Goal: Information Seeking & Learning: Check status

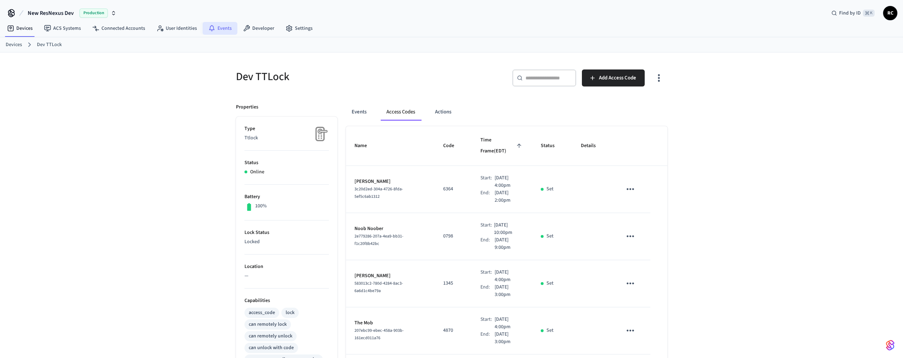
click at [209, 27] on icon at bounding box center [211, 27] width 5 height 5
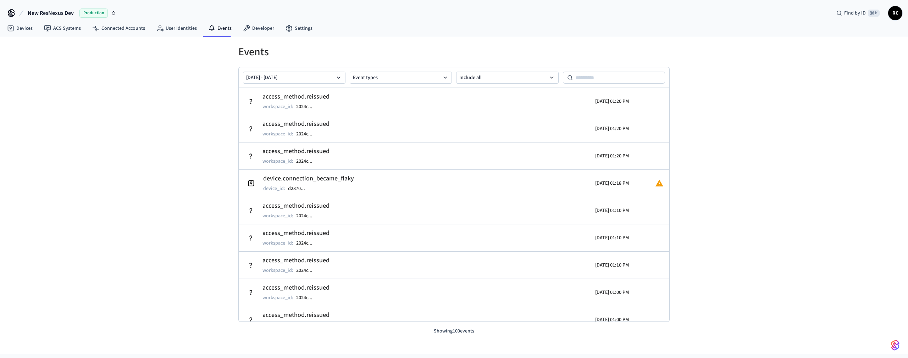
click at [758, 142] on div "Events Sep 02 2025 - Sep 09 2025 Event types Include all access_method.reissued…" at bounding box center [454, 195] width 908 height 317
click at [132, 138] on div "Events Sep 02 2025 - Sep 09 2025 Event types Include all access_method.reissued…" at bounding box center [454, 195] width 908 height 317
click at [141, 161] on div "Events [DATE] - [DATE] Event types Include all access_method.reissued workspace…" at bounding box center [454, 195] width 908 height 317
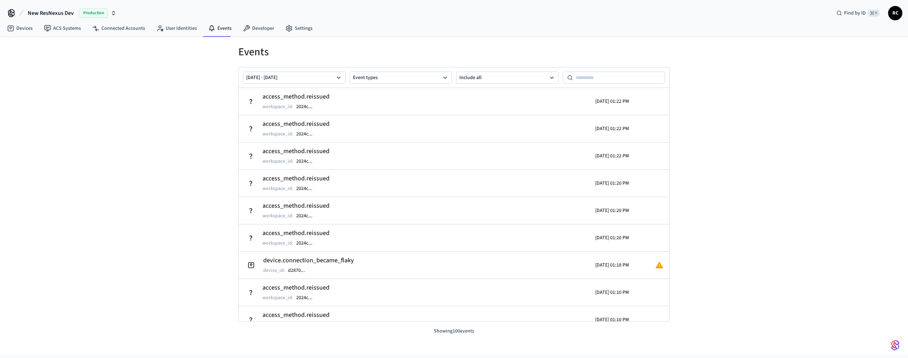
click at [141, 160] on div "Events [DATE] - [DATE] Event types Include all access_method.reissued workspace…" at bounding box center [454, 195] width 908 height 317
click at [140, 159] on div "Events [DATE] - [DATE] Event types Include all access_method.reissued workspace…" at bounding box center [454, 195] width 908 height 317
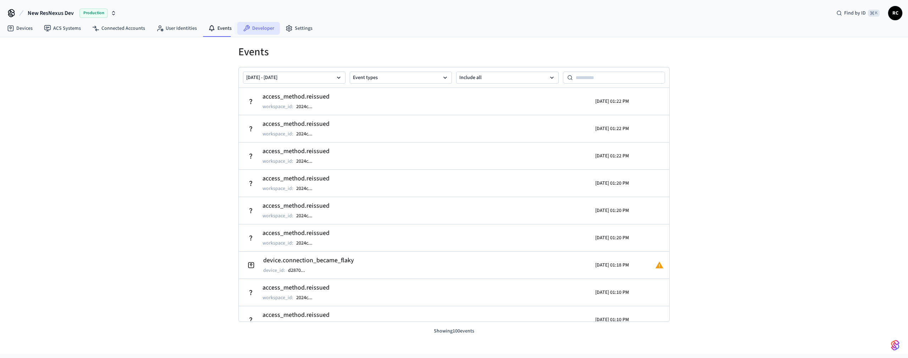
click at [259, 28] on link "Developer" at bounding box center [258, 28] width 43 height 13
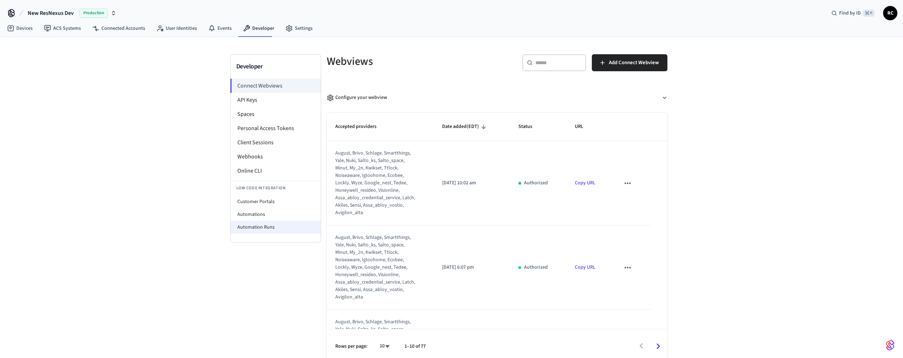
click at [250, 231] on li "Automation Runs" at bounding box center [276, 227] width 90 height 13
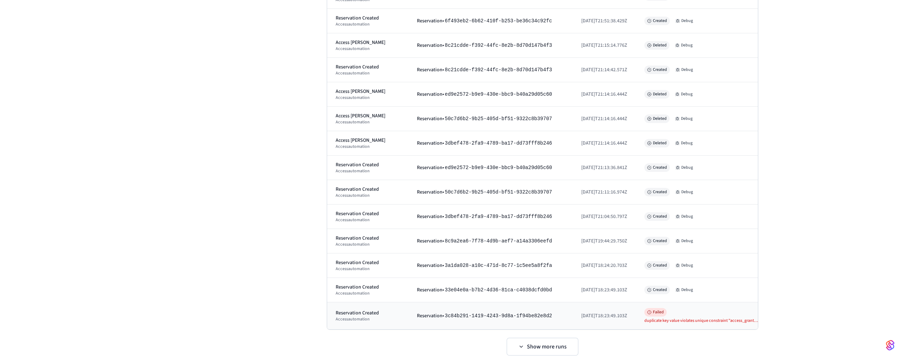
scroll to position [6070, 0]
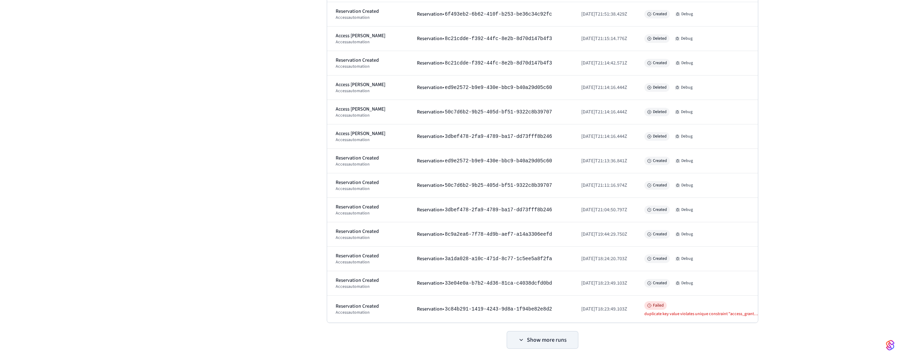
click at [559, 334] on button "Show more runs" at bounding box center [542, 340] width 71 height 17
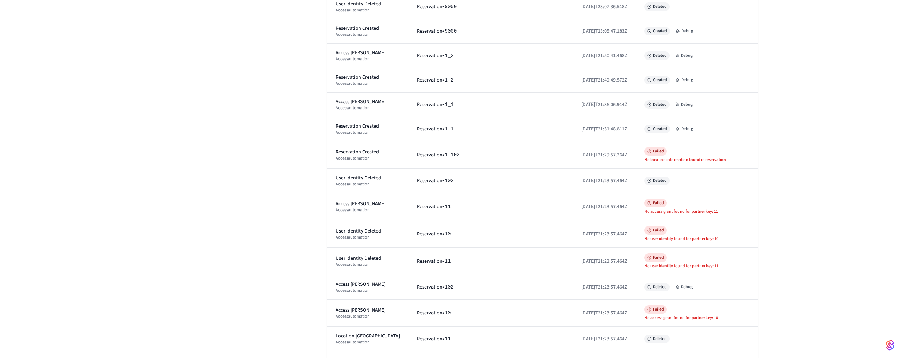
scroll to position [7995, 0]
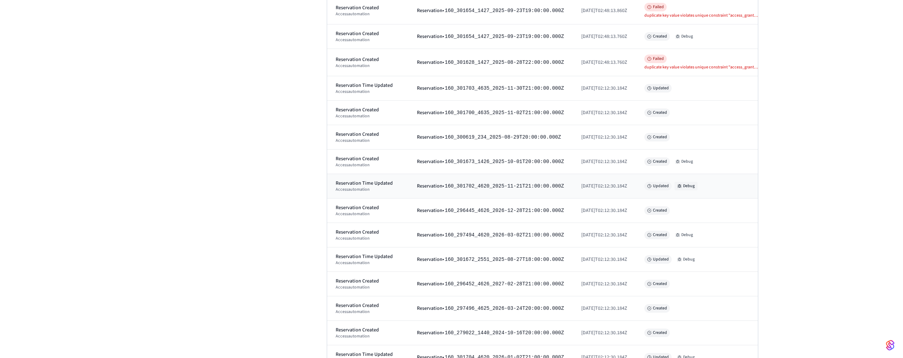
click at [689, 182] on button "Debug" at bounding box center [685, 186] width 23 height 9
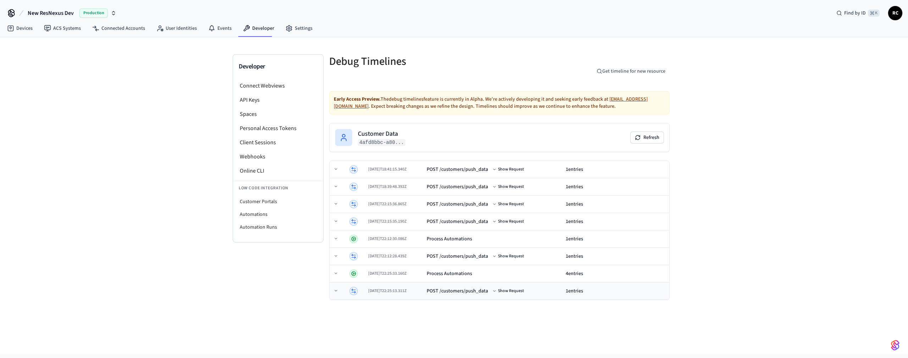
click at [515, 296] on td "POST /customers/push_data Show Request" at bounding box center [493, 291] width 139 height 17
click at [509, 293] on button "Show Request" at bounding box center [509, 291] width 34 height 9
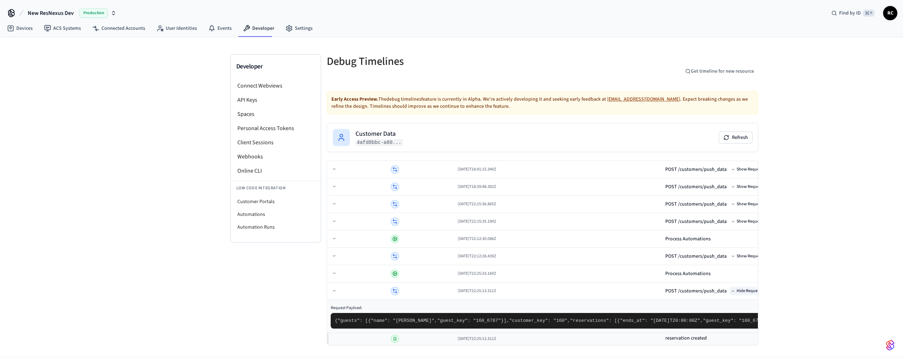
scroll to position [93, 0]
click at [665, 270] on div "Process Automations" at bounding box center [908, 273] width 486 height 7
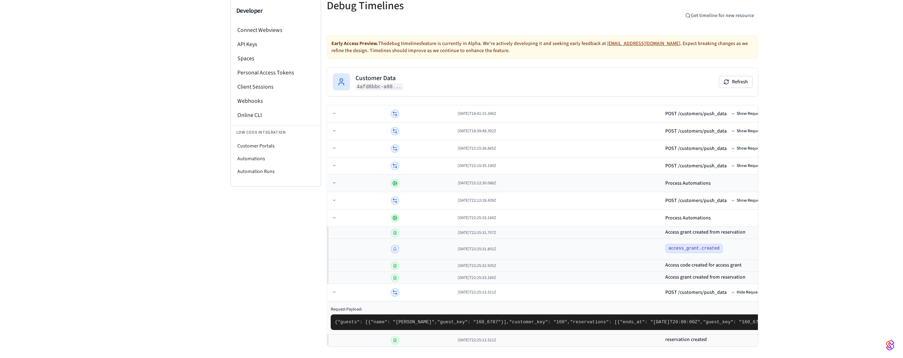
click at [665, 180] on div "Process Automations" at bounding box center [908, 183] width 486 height 7
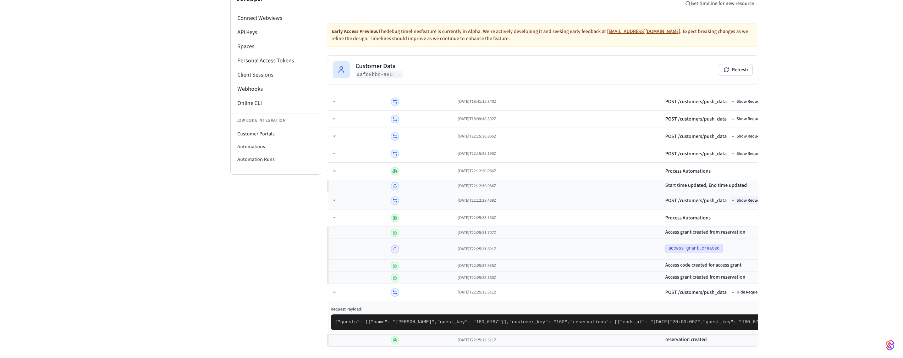
click at [729, 197] on button "Show Request" at bounding box center [746, 201] width 34 height 9
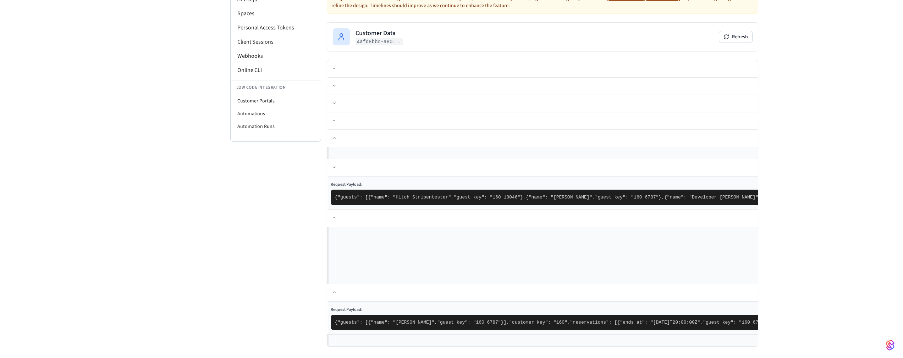
scroll to position [117, 0]
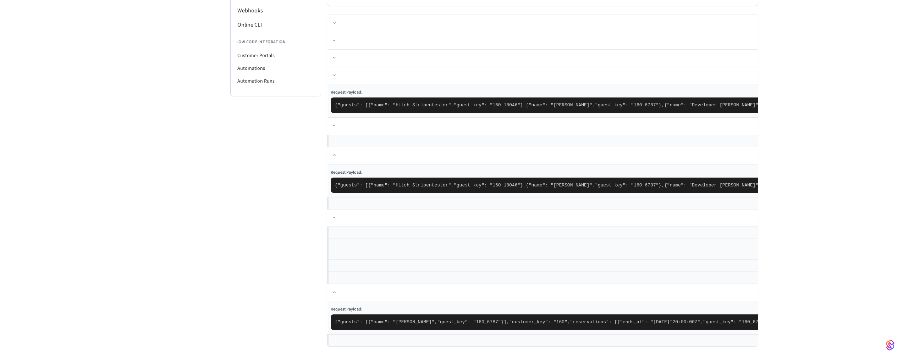
scroll to position [16883, 0]
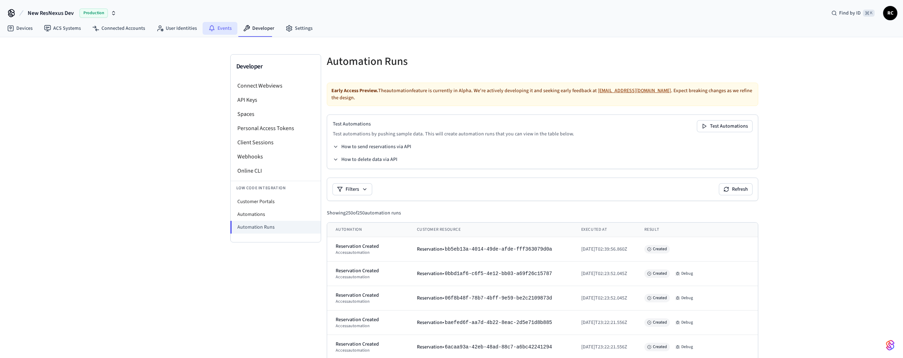
click at [220, 29] on link "Events" at bounding box center [220, 28] width 35 height 13
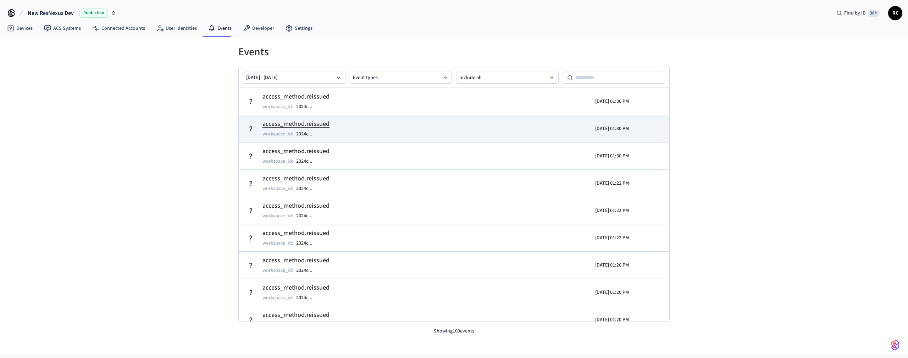
click at [294, 122] on h2 "access_method.reissued" at bounding box center [295, 124] width 67 height 10
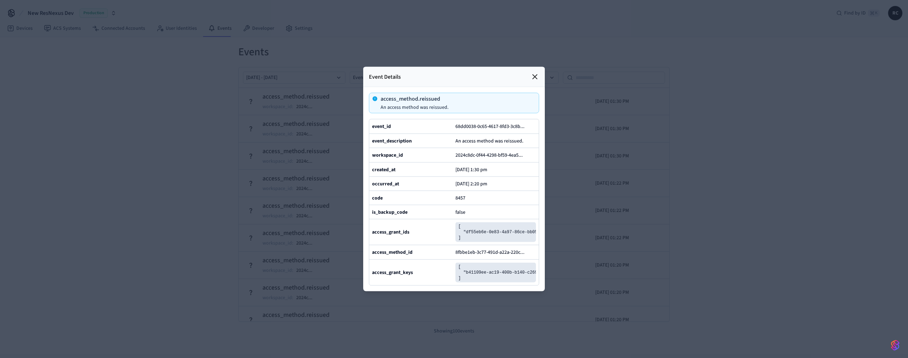
click at [231, 127] on div at bounding box center [454, 179] width 908 height 358
click at [533, 67] on div "Event Details" at bounding box center [454, 77] width 182 height 20
click at [534, 75] on icon at bounding box center [535, 77] width 4 height 4
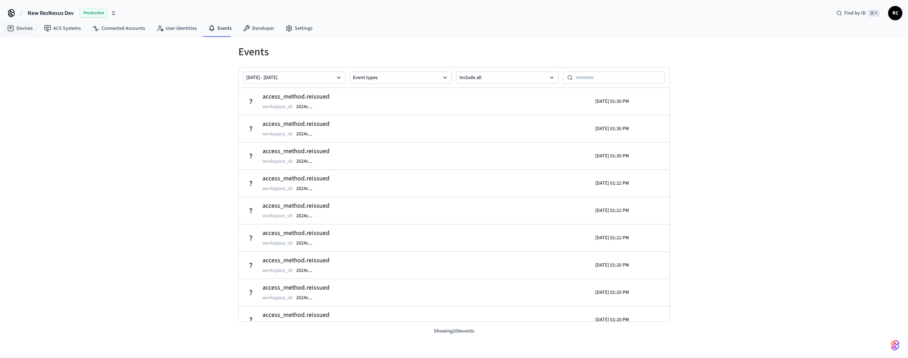
click at [47, 14] on span "New ResNexus Dev" at bounding box center [51, 13] width 46 height 9
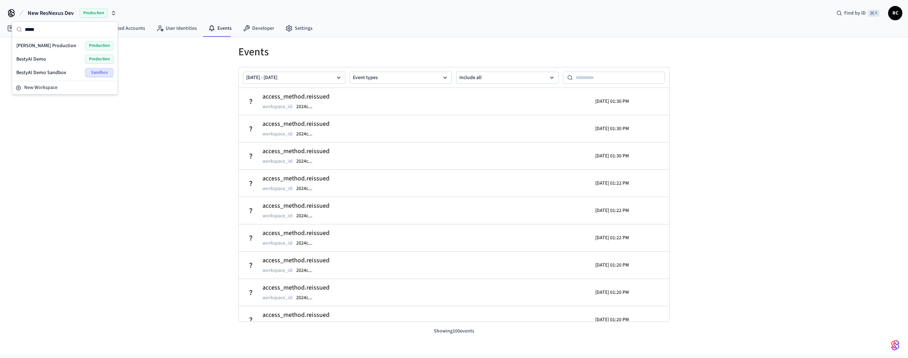
type input "*****"
click at [49, 47] on span "[PERSON_NAME] Production" at bounding box center [46, 45] width 60 height 7
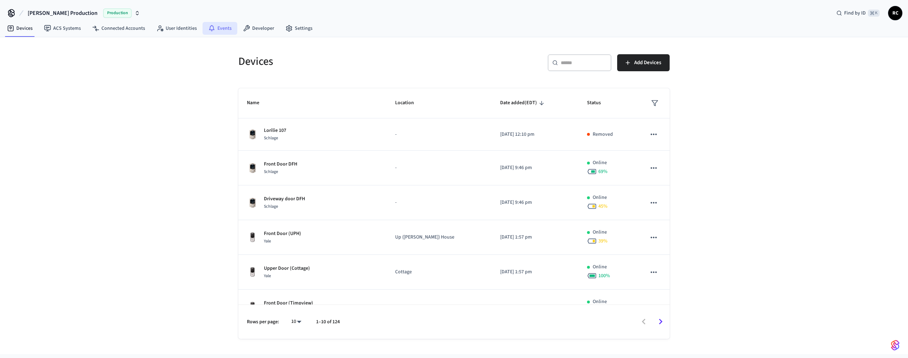
click at [216, 23] on link "Events" at bounding box center [220, 28] width 35 height 13
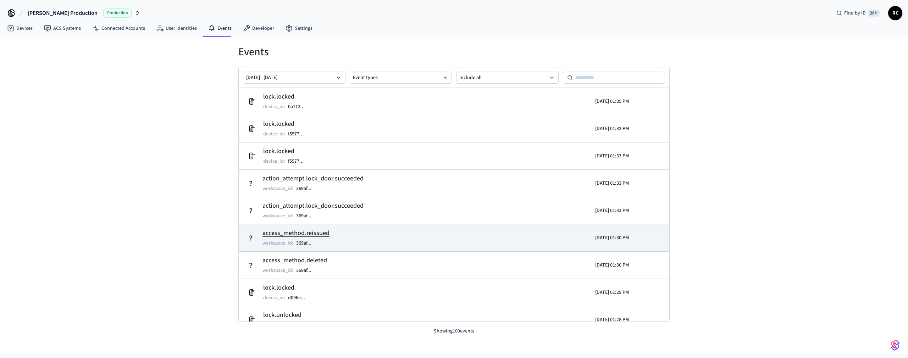
click at [338, 232] on td "access_method.reissued workspace_id : 369af ..." at bounding box center [384, 238] width 280 height 20
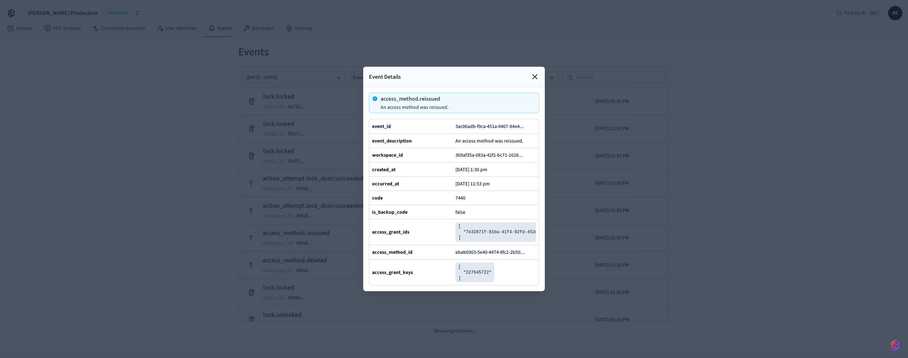
click at [535, 75] on icon at bounding box center [535, 77] width 4 height 4
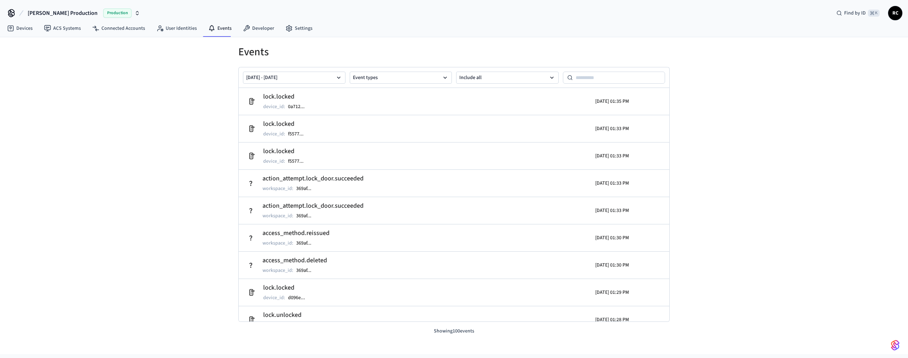
click at [116, 92] on div "Events [DATE] - [DATE] Event types Include all lock.locked device_id : 0a712 ..…" at bounding box center [454, 195] width 908 height 317
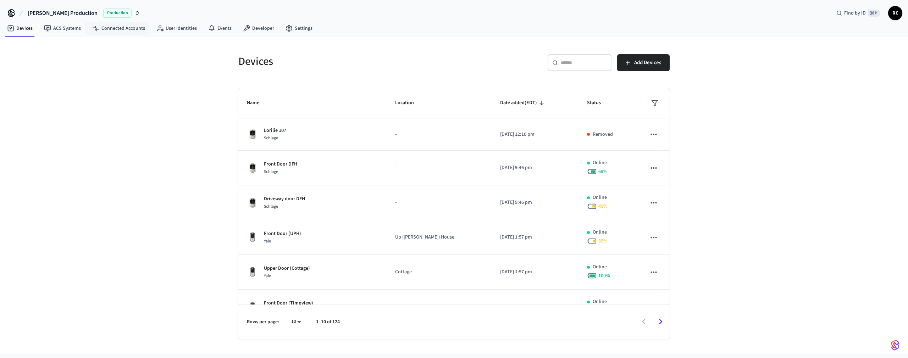
click at [65, 14] on span "[PERSON_NAME] Production" at bounding box center [63, 13] width 70 height 9
type input "******"
click at [53, 57] on div "New ResNexus Dev Production" at bounding box center [60, 59] width 97 height 9
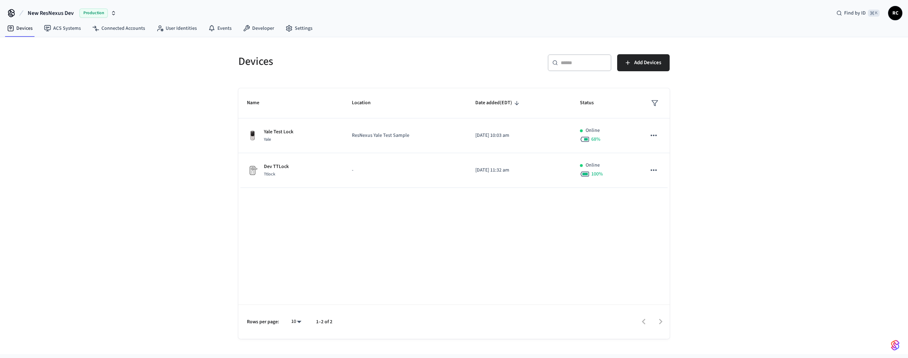
click at [107, 129] on div "Devices ​ ​ Add Devices Name Location Date added (EDT) Status Yale Test Lock Ya…" at bounding box center [454, 195] width 908 height 317
click at [208, 25] on icon at bounding box center [211, 28] width 7 height 7
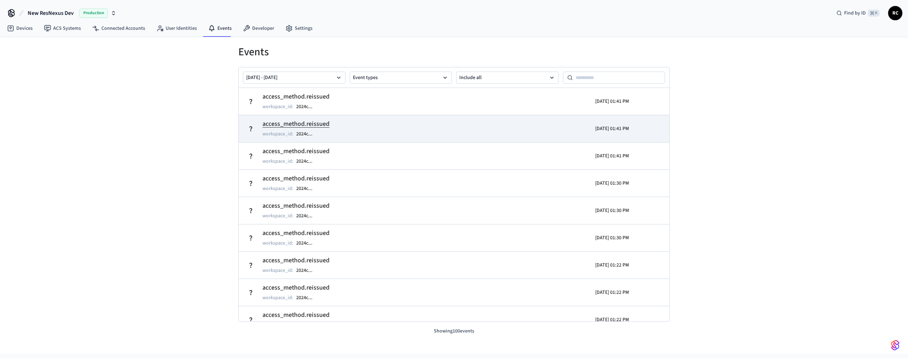
click at [302, 125] on h2 "access_method.reissued" at bounding box center [295, 124] width 67 height 10
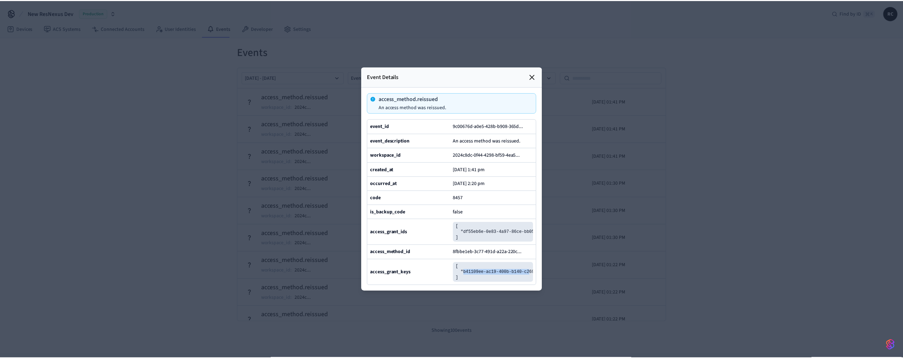
scroll to position [0, 28]
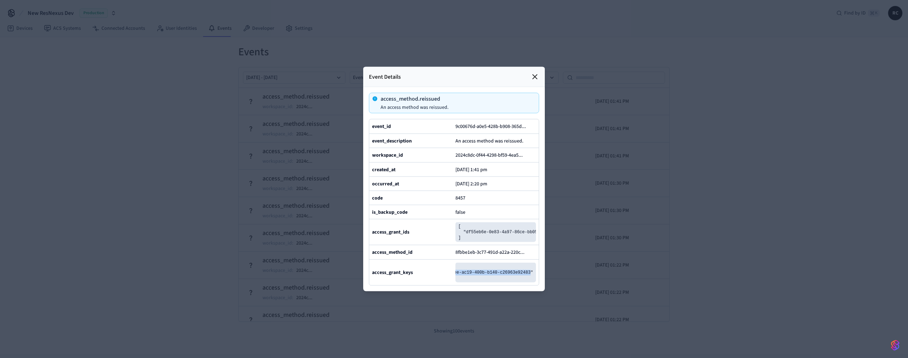
drag, startPoint x: 466, startPoint y: 289, endPoint x: 532, endPoint y: 291, distance: 66.0
click at [532, 283] on pre "[ "b41109ee-ac19-400b-b140-c26963e92483" ]" at bounding box center [495, 273] width 81 height 20
copy pre "b41109ee-ac19-400b-b140-c26963e92483"
click at [178, 173] on div at bounding box center [454, 179] width 908 height 358
click at [535, 73] on icon at bounding box center [535, 77] width 9 height 9
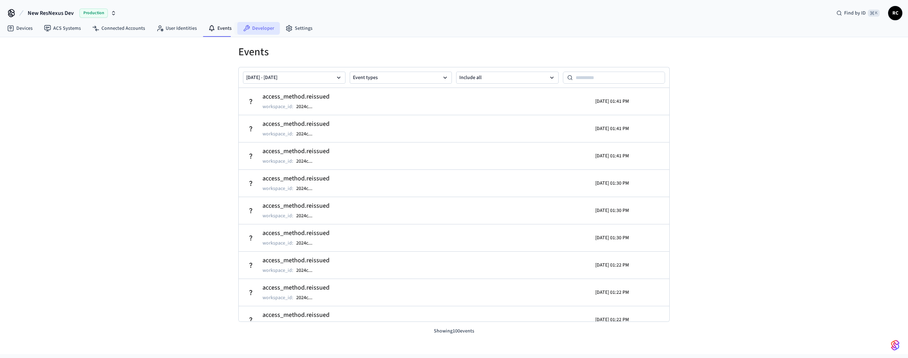
click at [244, 30] on icon at bounding box center [247, 28] width 6 height 6
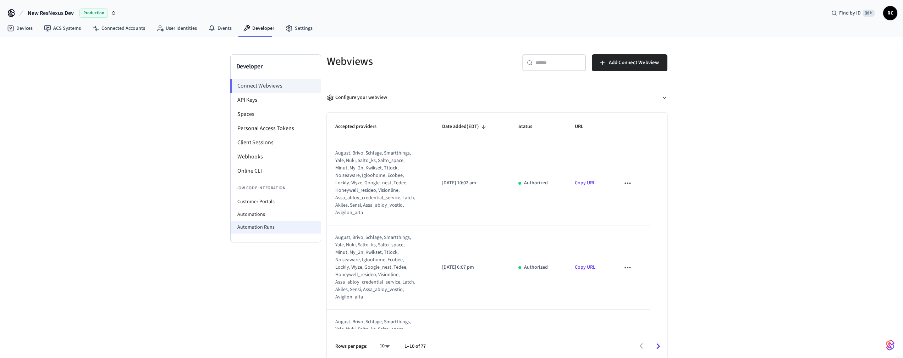
click at [272, 228] on li "Automation Runs" at bounding box center [276, 227] width 90 height 13
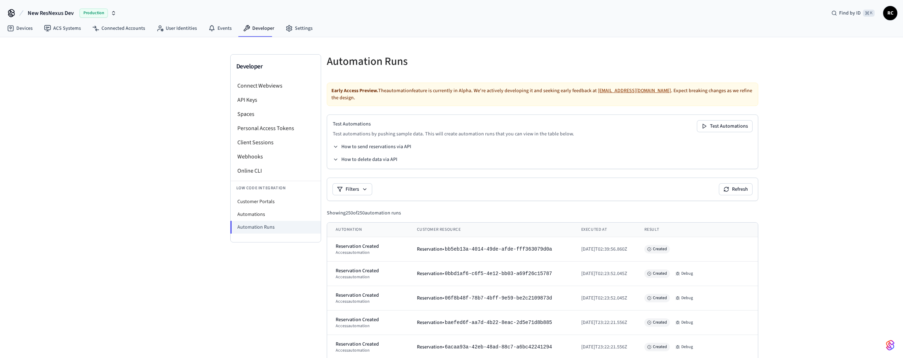
scroll to position [1320, 0]
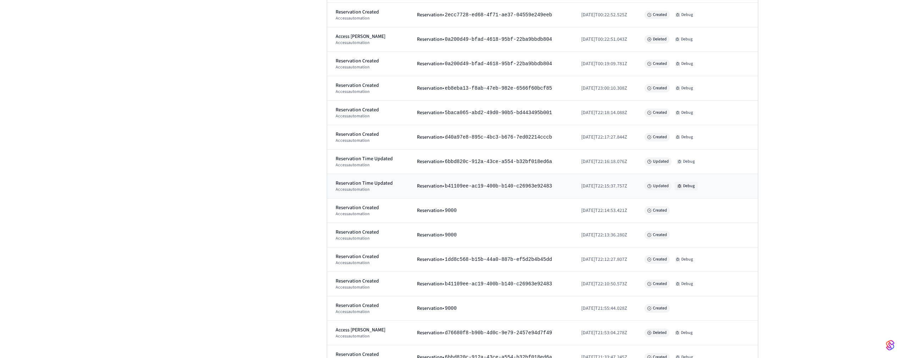
click at [691, 182] on button "Debug" at bounding box center [685, 186] width 23 height 9
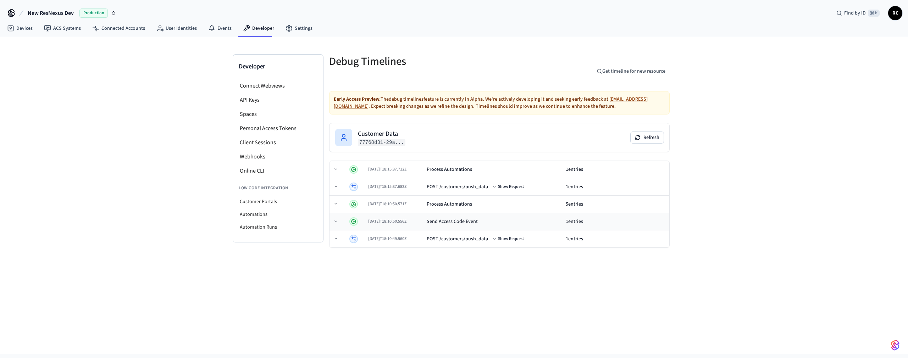
click at [417, 217] on td "[DATE]T18:10:50.556Z" at bounding box center [394, 221] width 59 height 17
click at [488, 207] on div "Process Automations" at bounding box center [493, 204] width 133 height 7
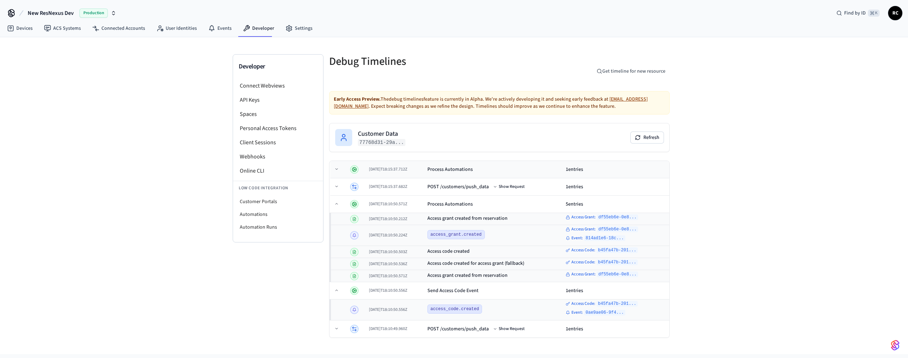
click at [473, 166] on div "Process Automations" at bounding box center [449, 169] width 45 height 7
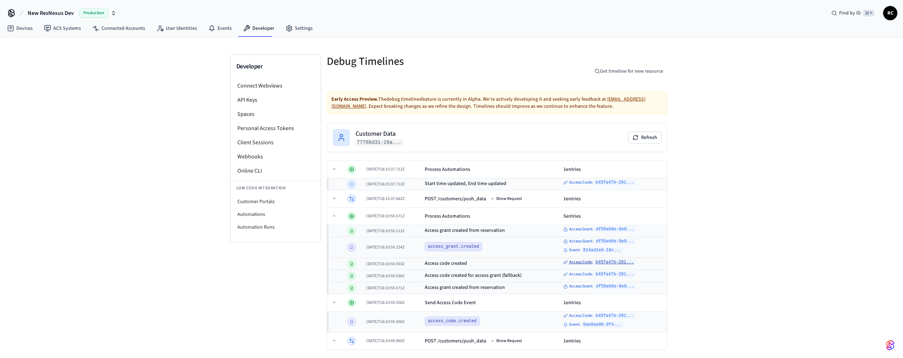
click at [587, 261] on span "Access Code :" at bounding box center [581, 263] width 24 height 6
click at [594, 180] on code "b45fa47b-201..." at bounding box center [614, 182] width 41 height 6
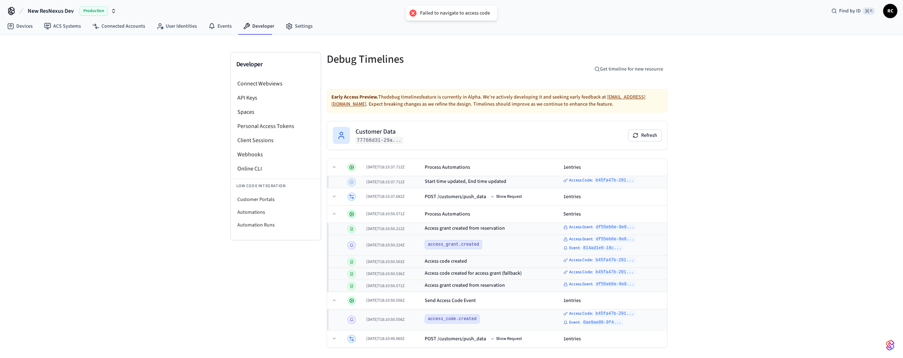
scroll to position [3, 0]
click at [608, 312] on code "b45fa47b-201..." at bounding box center [614, 313] width 41 height 6
click at [594, 324] on code "0ae9ae06-9f4..." at bounding box center [602, 322] width 41 height 6
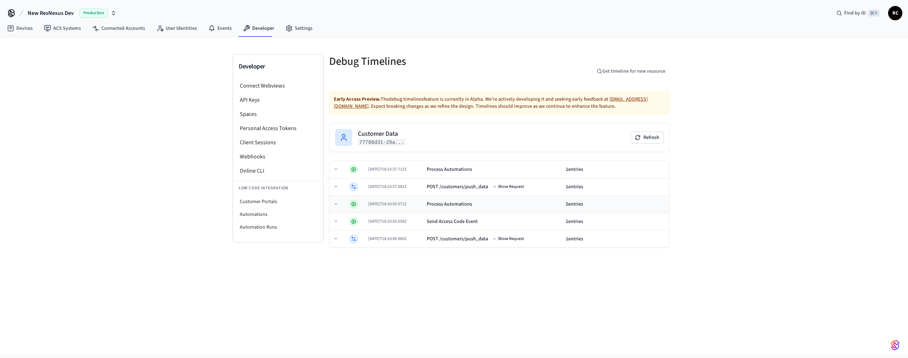
click at [456, 196] on td "Process Automations" at bounding box center [493, 204] width 139 height 17
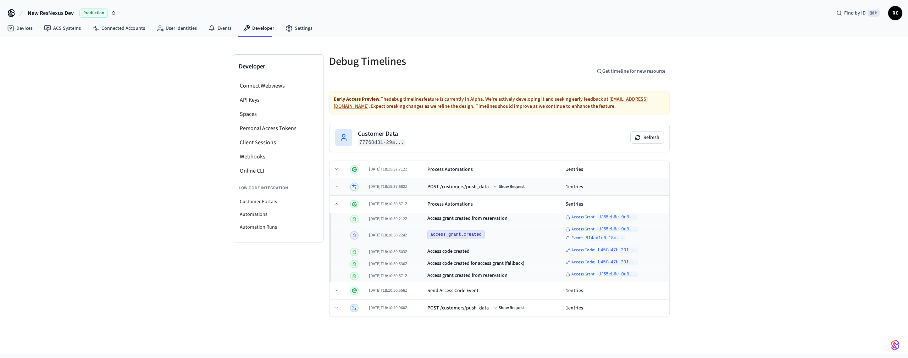
click at [471, 179] on td "POST /customers/push_data Show Request" at bounding box center [494, 186] width 138 height 17
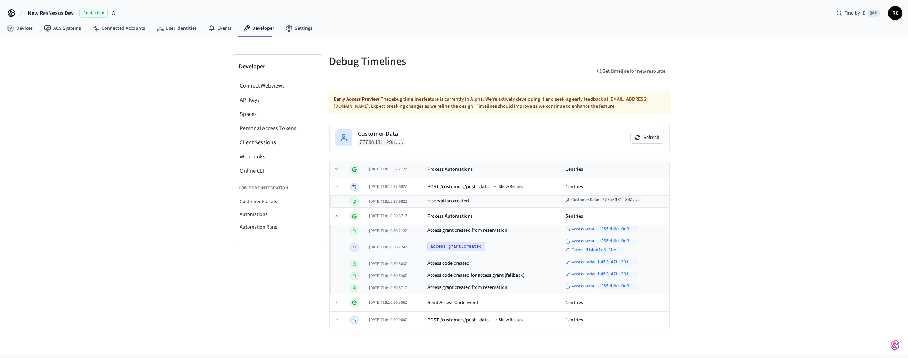
click at [486, 167] on div "Process Automations" at bounding box center [493, 169] width 133 height 7
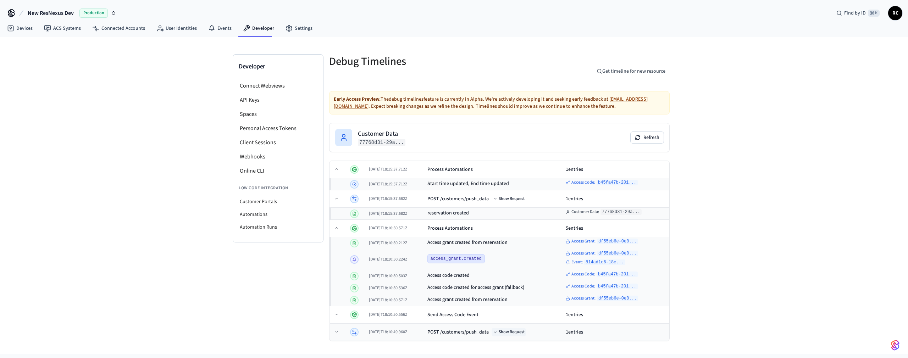
click at [518, 330] on button "Show Request" at bounding box center [509, 332] width 34 height 9
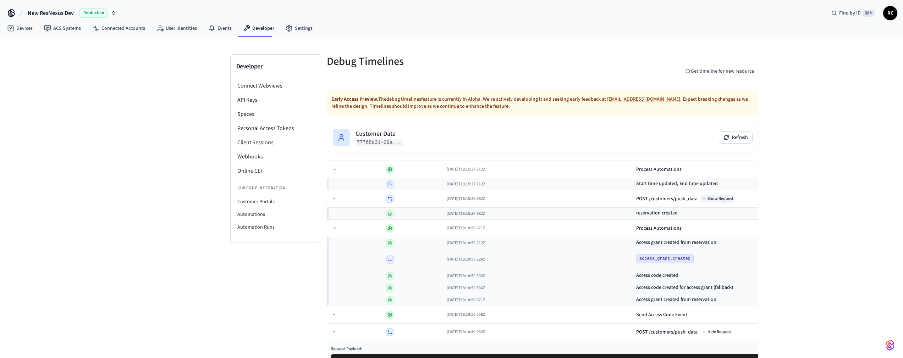
drag, startPoint x: 501, startPoint y: 199, endPoint x: 501, endPoint y: 182, distance: 17.0
click at [700, 198] on button "Show Request" at bounding box center [717, 199] width 34 height 9
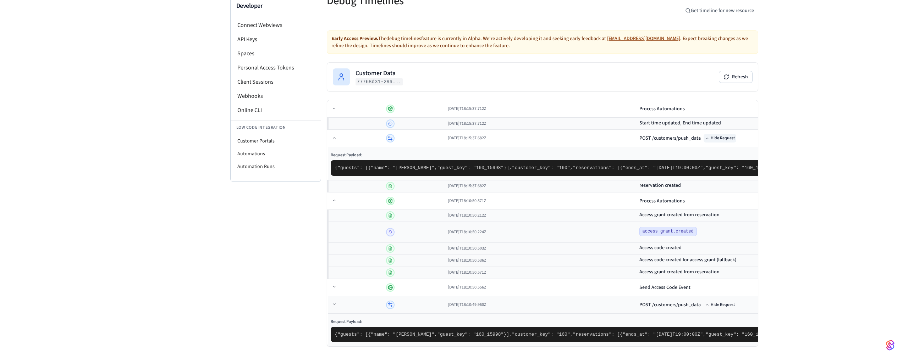
scroll to position [197, 0]
click at [636, 293] on td "Send Access Code Event" at bounding box center [859, 287] width 446 height 17
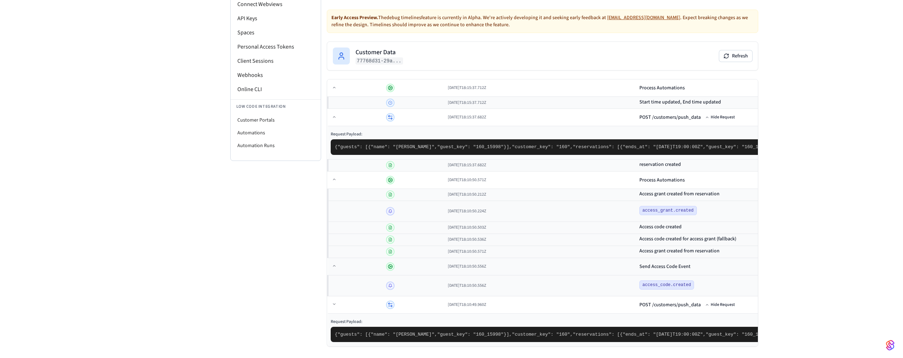
scroll to position [196, 0]
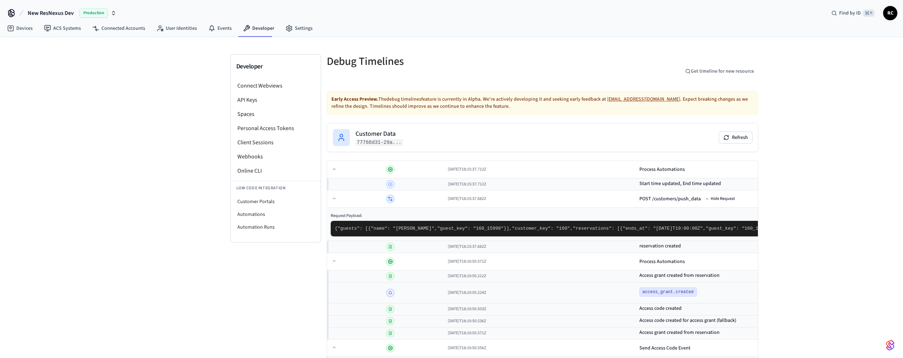
click at [259, 111] on li "Spaces" at bounding box center [276, 114] width 90 height 14
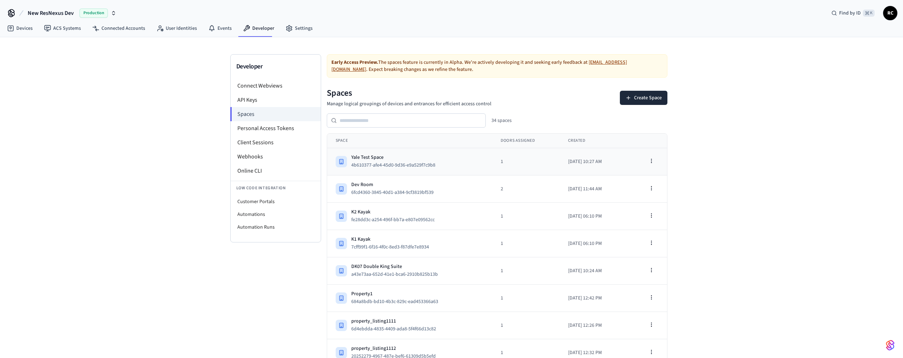
click at [460, 161] on div "Yale Test Space 4b610377-afe4-45d0-9d36-e9a529f7c9b8" at bounding box center [410, 162] width 148 height 16
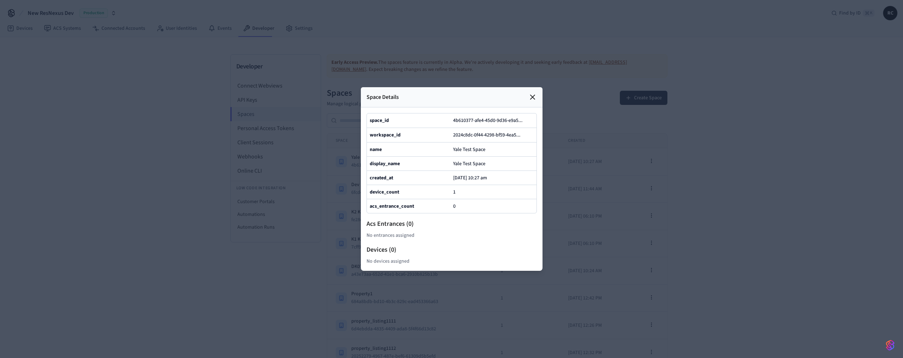
click at [309, 262] on div at bounding box center [451, 179] width 903 height 358
click at [528, 93] on icon at bounding box center [532, 97] width 9 height 9
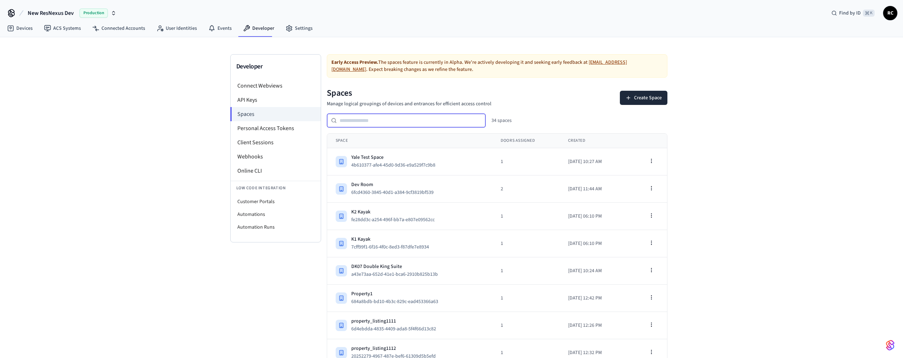
click at [420, 122] on input "text" at bounding box center [411, 120] width 149 height 9
click at [22, 30] on link "Devices" at bounding box center [19, 28] width 37 height 13
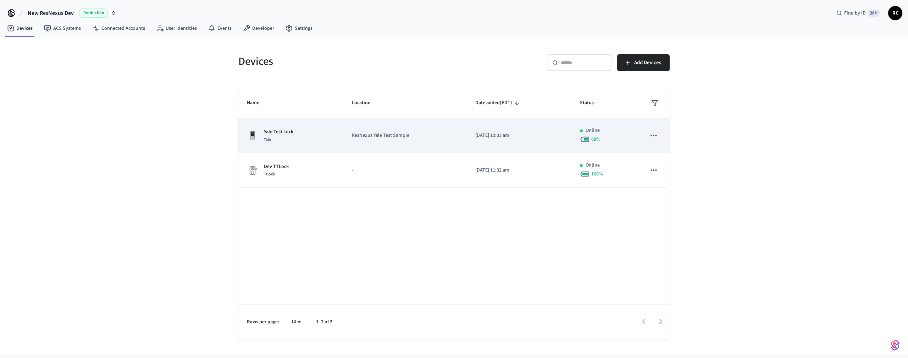
click at [322, 138] on div "Yale Test Lock Yale" at bounding box center [291, 135] width 88 height 15
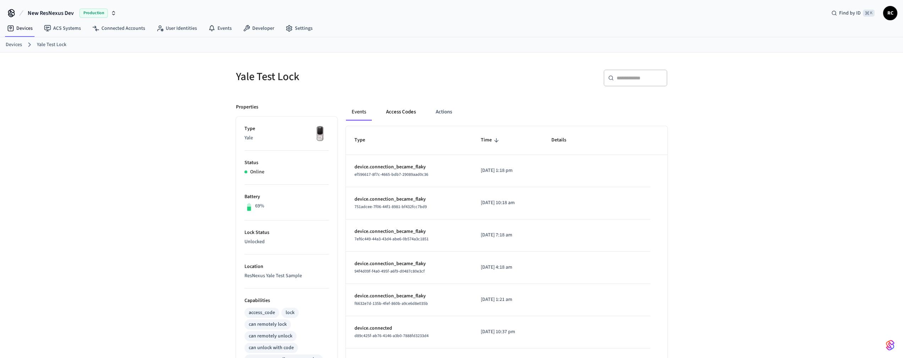
click at [397, 112] on button "Access Codes" at bounding box center [400, 112] width 41 height 17
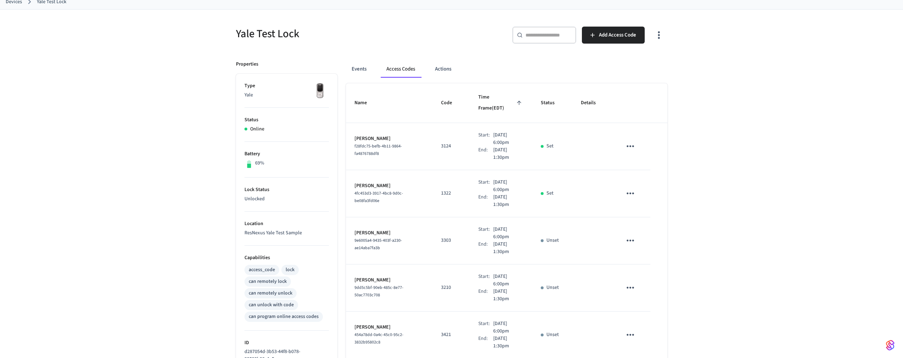
scroll to position [303, 0]
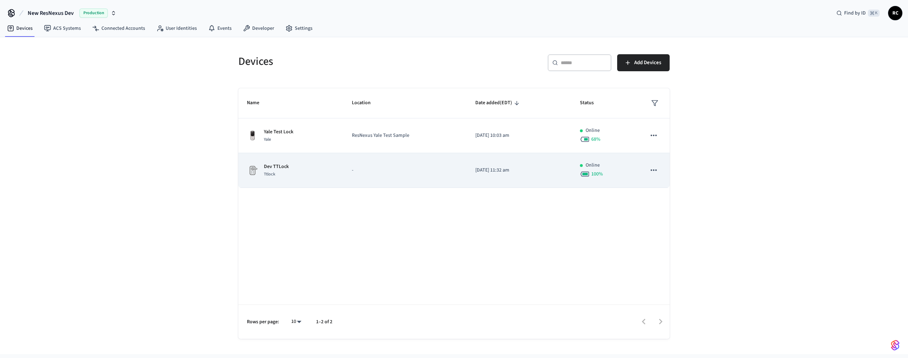
click at [273, 170] on p "Dev TTLock" at bounding box center [276, 166] width 25 height 7
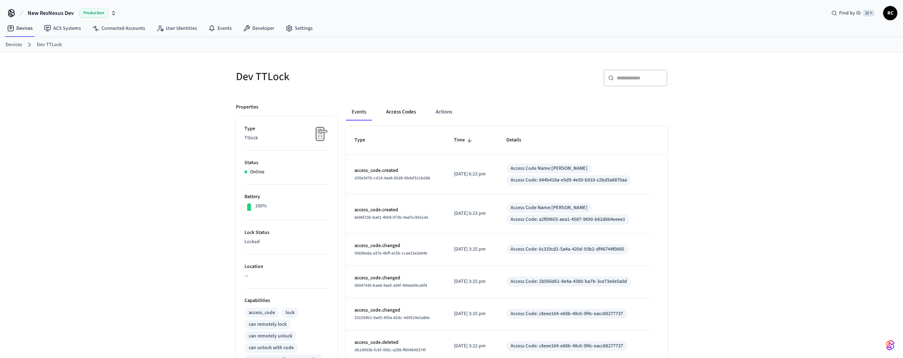
click at [403, 108] on button "Access Codes" at bounding box center [400, 112] width 41 height 17
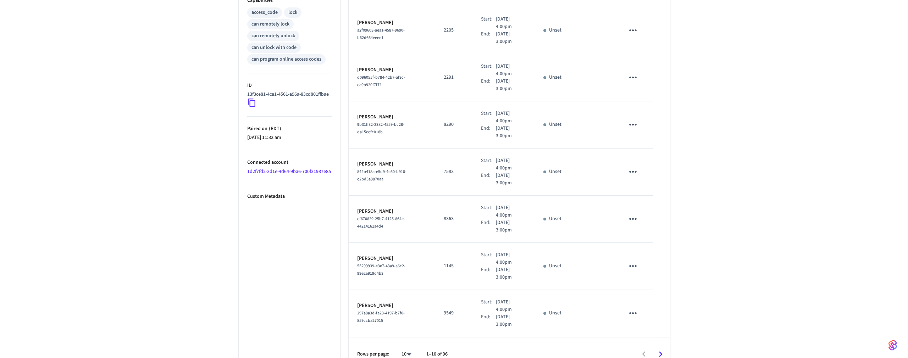
scroll to position [303, 0]
click at [407, 342] on body "New ResNexus Dev Production Find by ID ⌘ K RC Devices ACS Systems Connected Acc…" at bounding box center [454, 33] width 908 height 672
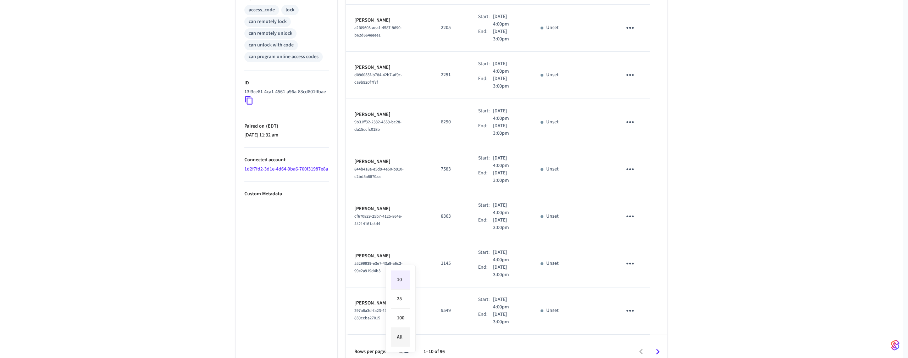
click at [401, 338] on li "All" at bounding box center [400, 337] width 19 height 19
type input "**"
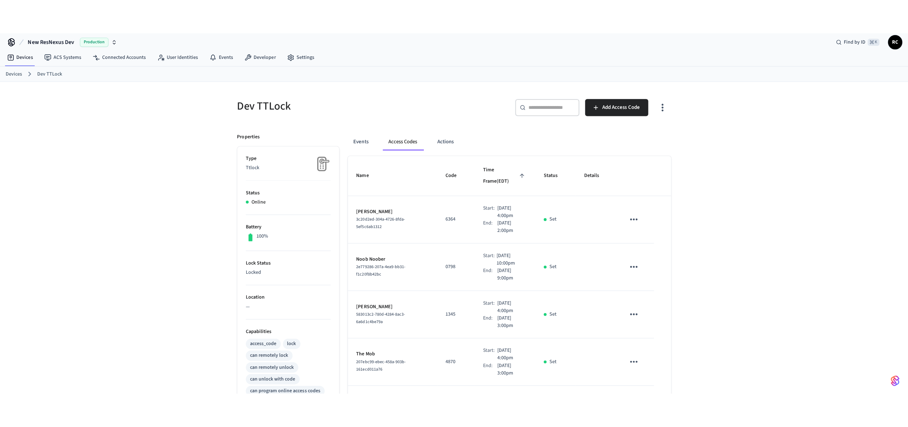
scroll to position [0, 0]
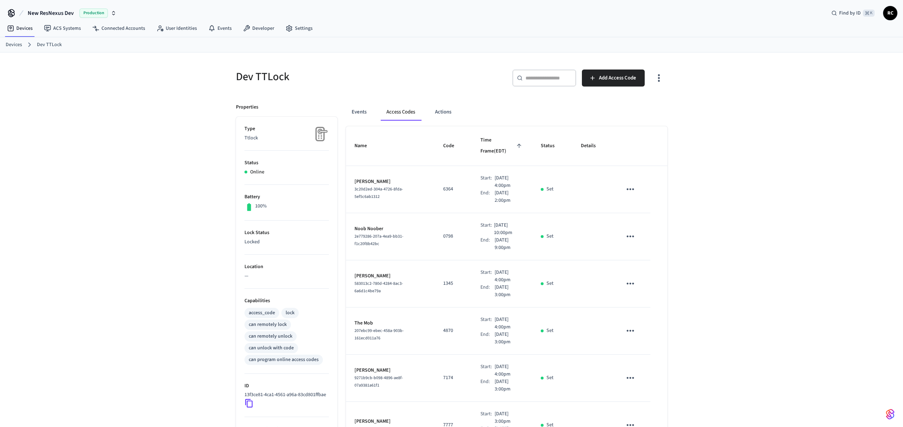
click at [52, 15] on span "New ResNexus Dev" at bounding box center [51, 13] width 46 height 9
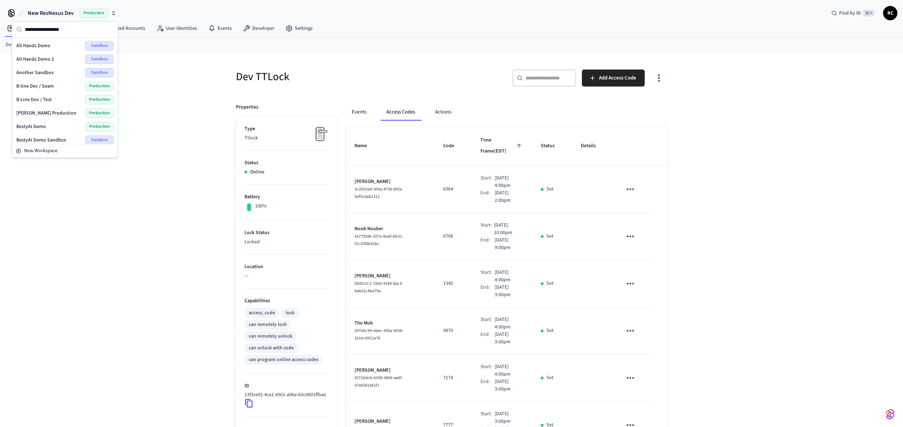
click at [49, 116] on span "[PERSON_NAME] Production" at bounding box center [46, 113] width 60 height 7
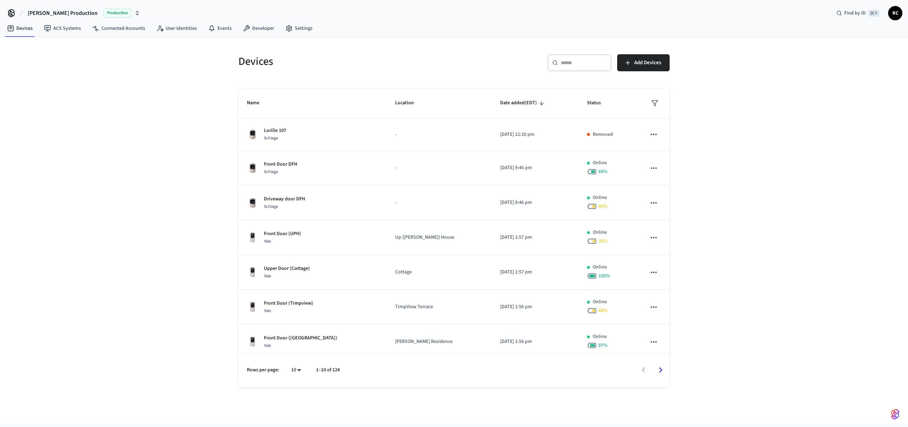
click at [104, 110] on div "Devices ​ ​ Add Devices Name Location Date added (EDT) Status Lorilie 107 Schla…" at bounding box center [454, 230] width 908 height 386
click at [261, 27] on link "Developer" at bounding box center [258, 28] width 43 height 13
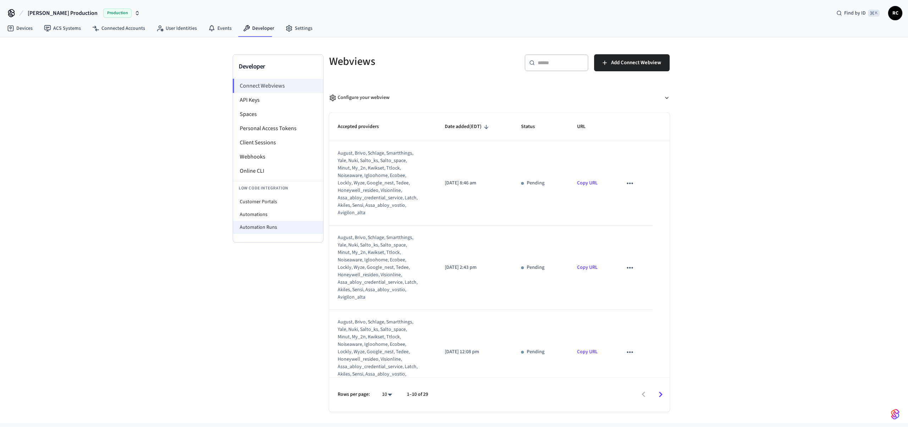
click at [262, 224] on li "Automation Runs" at bounding box center [278, 227] width 90 height 13
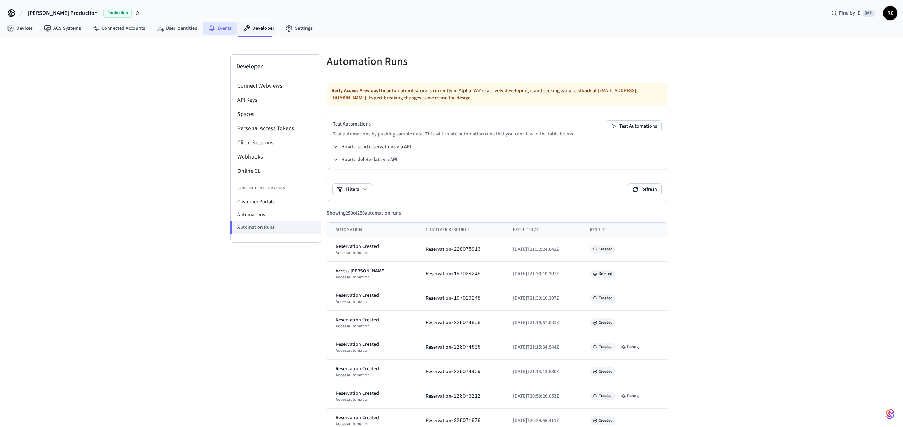
click at [214, 28] on link "Events" at bounding box center [220, 28] width 35 height 13
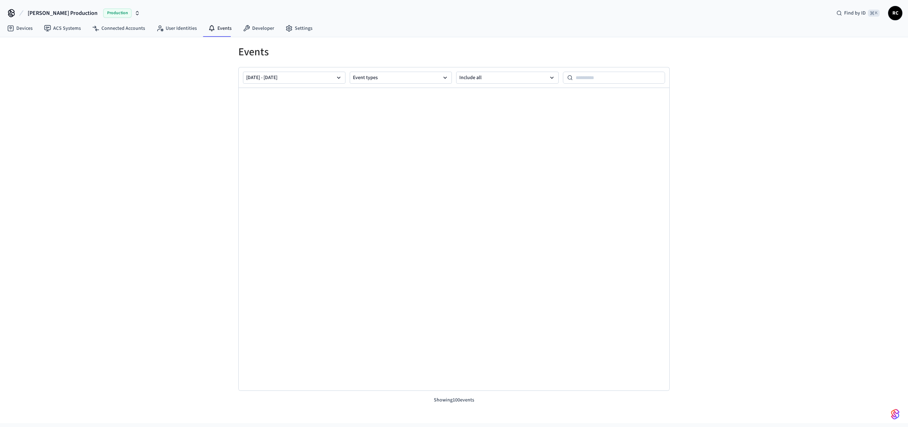
scroll to position [2448, 0]
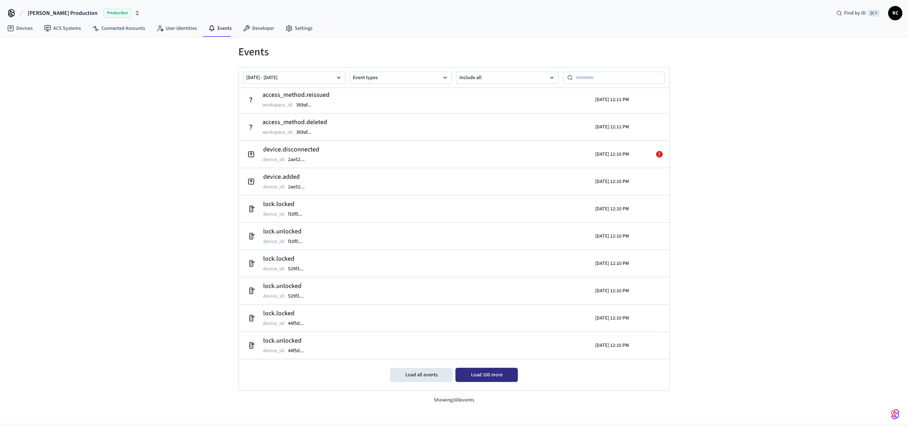
click at [480, 358] on button "Load 100 more" at bounding box center [486, 375] width 62 height 14
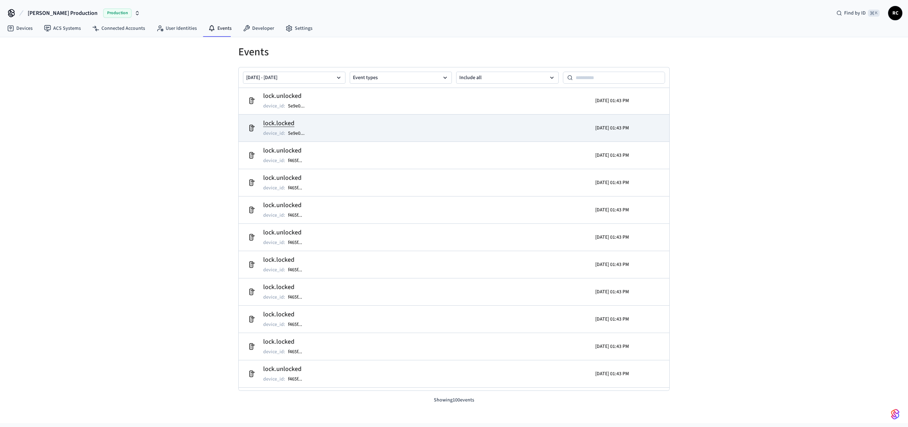
scroll to position [0, 0]
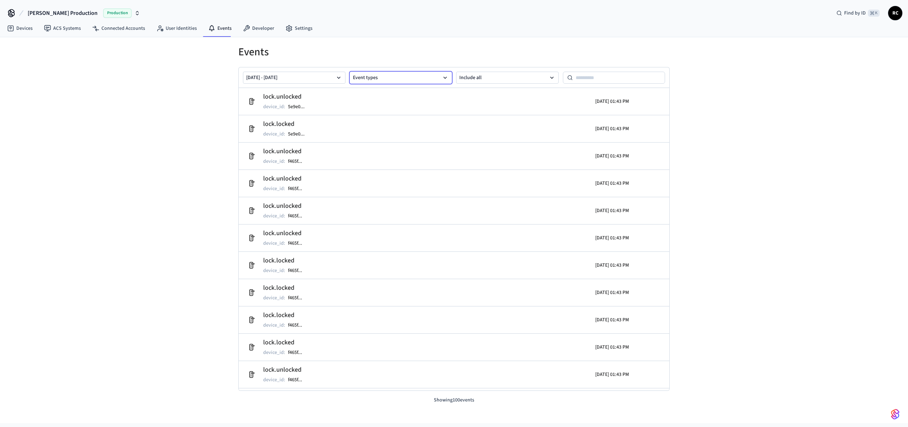
click at [439, 77] on button "Event types" at bounding box center [401, 78] width 103 height 12
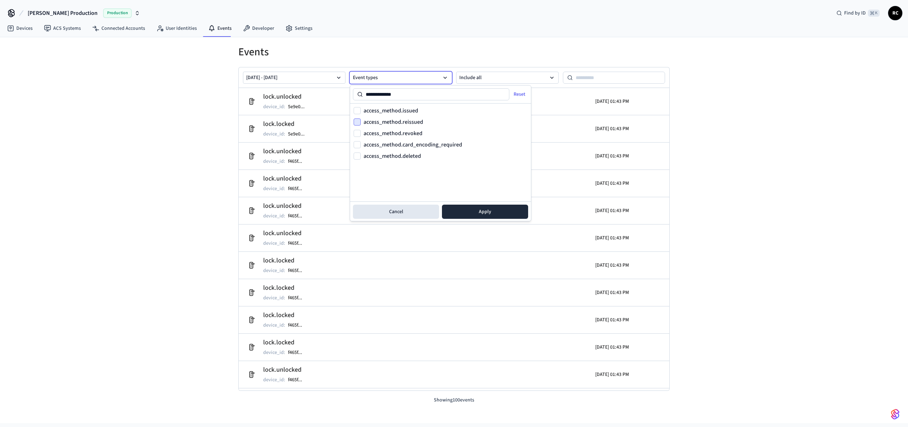
type input "**********"
click at [358, 121] on button "access_method.reissued" at bounding box center [357, 121] width 7 height 7
click at [492, 216] on button "Apply" at bounding box center [485, 212] width 86 height 14
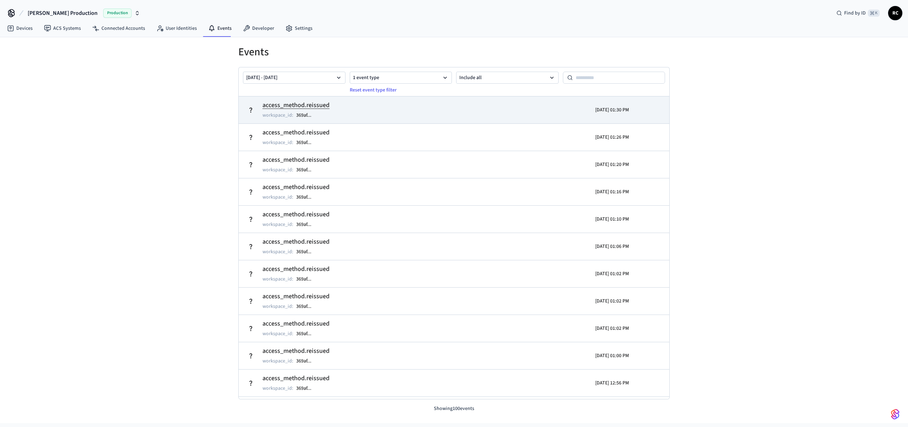
click at [355, 111] on td "access_method.reissued workspace_id : 369af ..." at bounding box center [384, 110] width 280 height 20
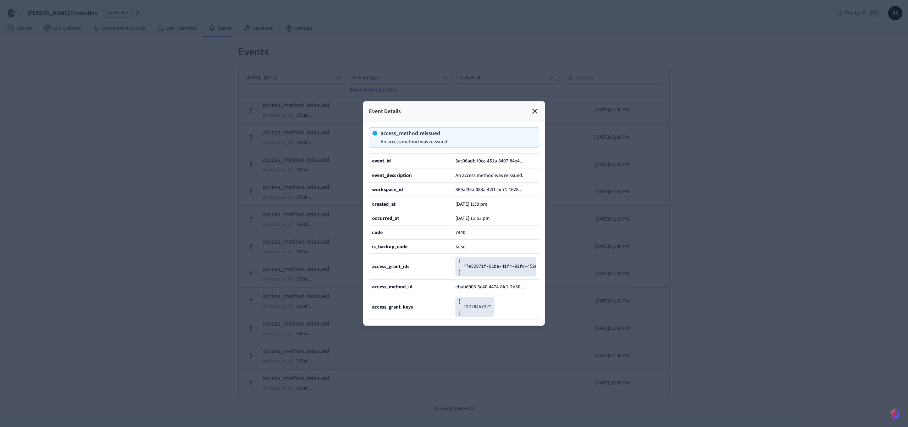
click at [206, 134] on div at bounding box center [454, 213] width 908 height 427
click at [540, 101] on div "Event Details" at bounding box center [454, 111] width 182 height 20
click at [531, 107] on icon at bounding box center [535, 111] width 9 height 9
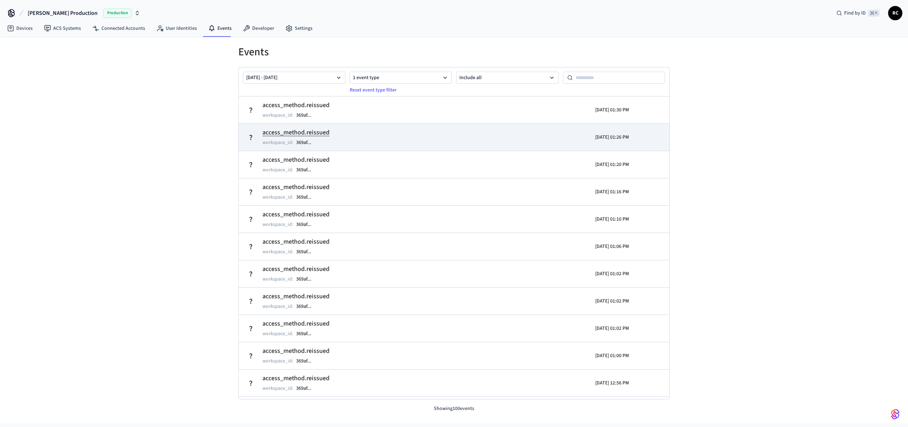
click at [469, 134] on td "access_method.reissued workspace_id : 369af ..." at bounding box center [384, 137] width 280 height 20
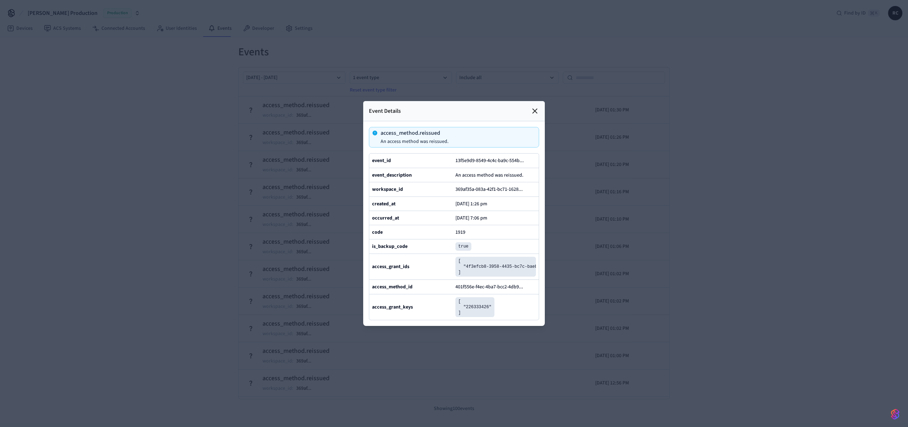
click at [538, 107] on icon at bounding box center [535, 111] width 9 height 9
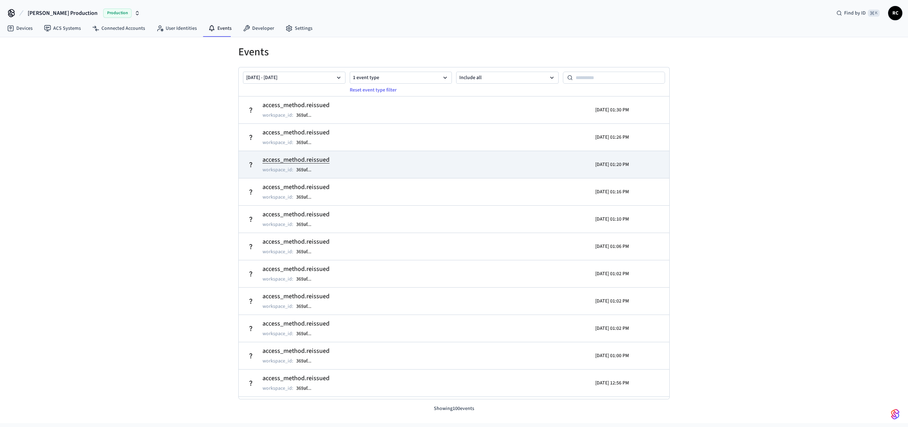
click at [421, 165] on td "access_method.reissued workspace_id : 369af ..." at bounding box center [384, 165] width 280 height 20
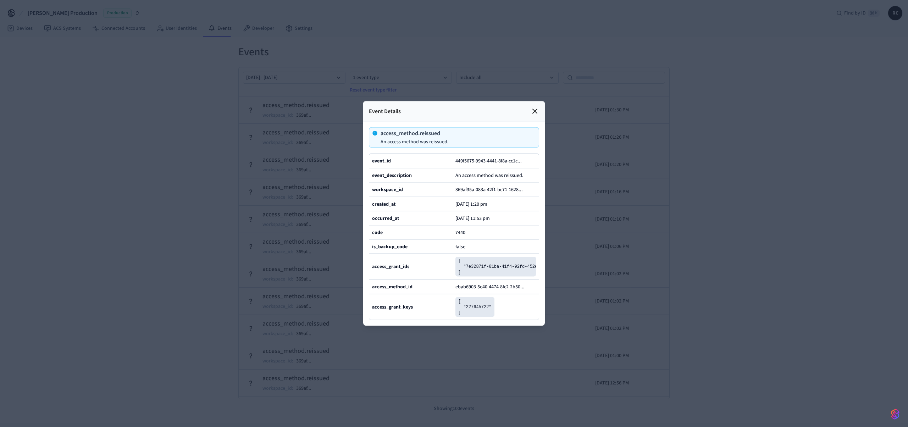
click at [538, 107] on icon at bounding box center [535, 111] width 9 height 9
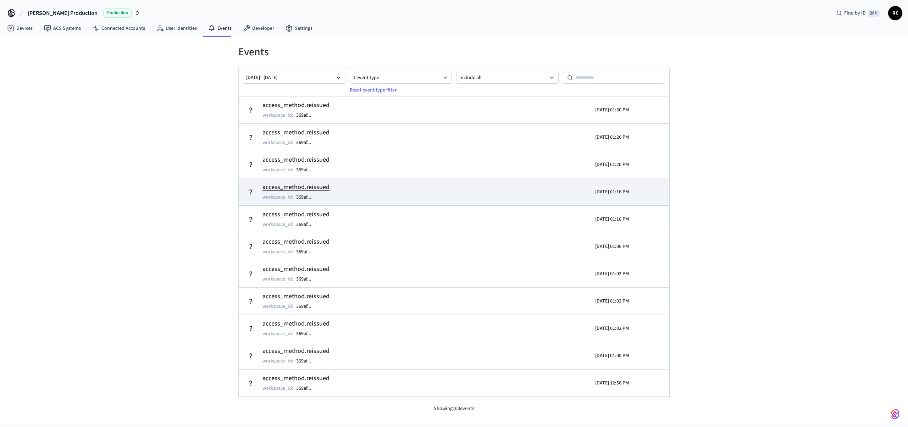
click at [388, 186] on td "access_method.reissued workspace_id : 369af ..." at bounding box center [384, 192] width 280 height 20
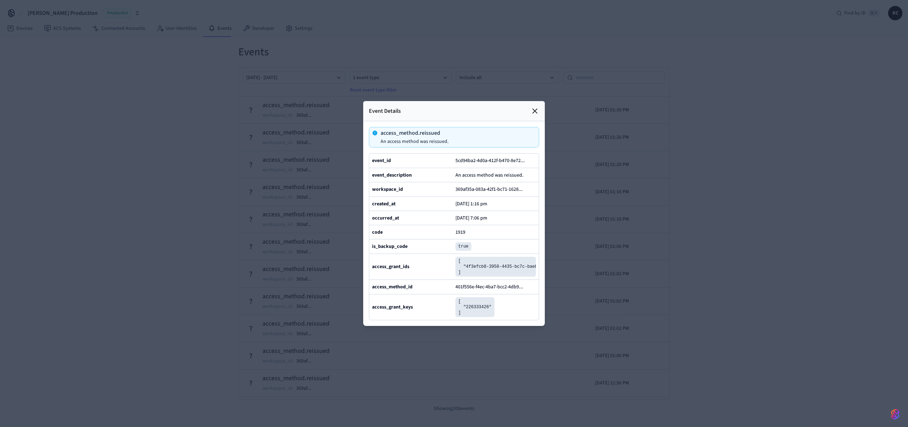
click at [538, 107] on icon at bounding box center [535, 111] width 9 height 9
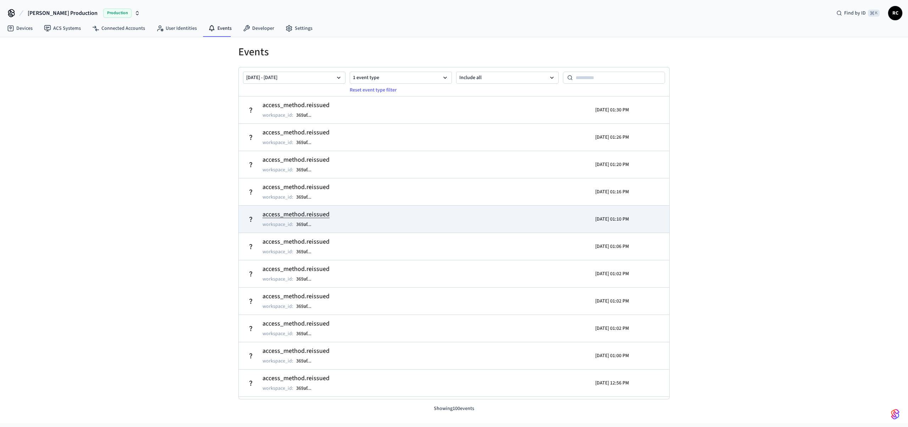
click at [348, 221] on td "access_method.reissued workspace_id : 369af ..." at bounding box center [384, 219] width 280 height 20
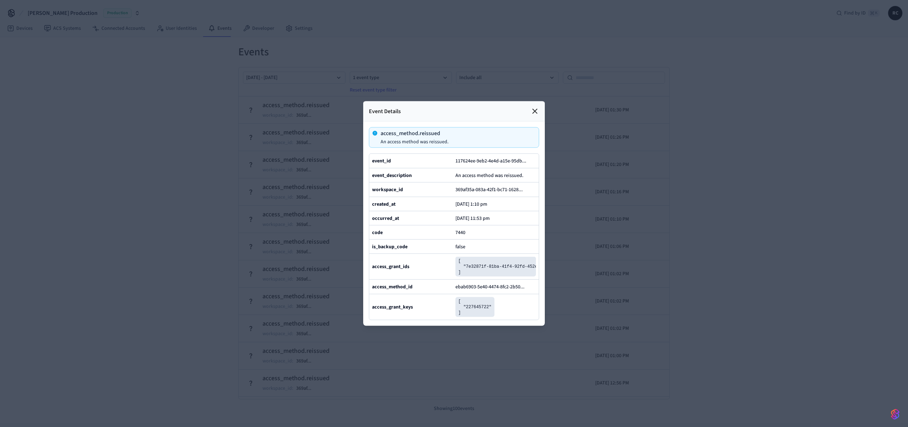
click at [536, 107] on icon at bounding box center [535, 111] width 9 height 9
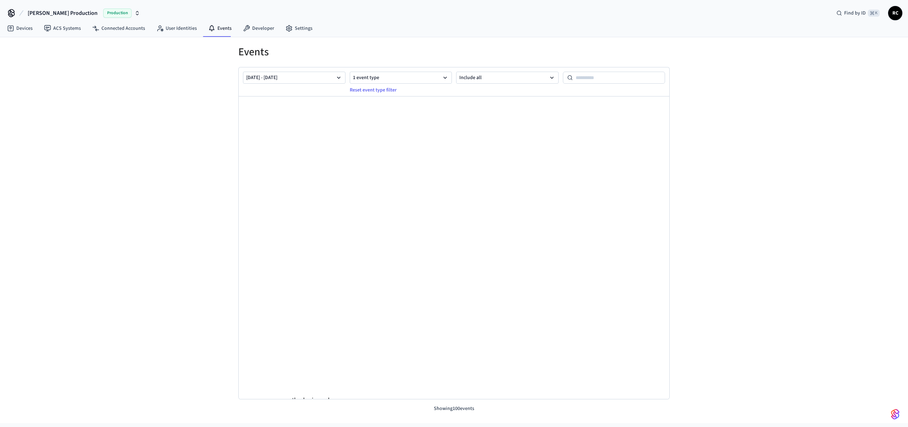
scroll to position [1628, 0]
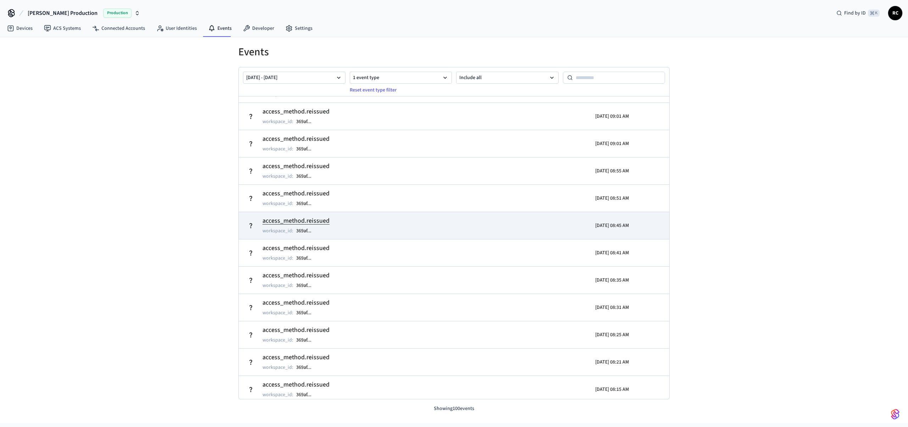
click at [426, 224] on td "access_method.reissued workspace_id : 369af ..." at bounding box center [384, 226] width 280 height 20
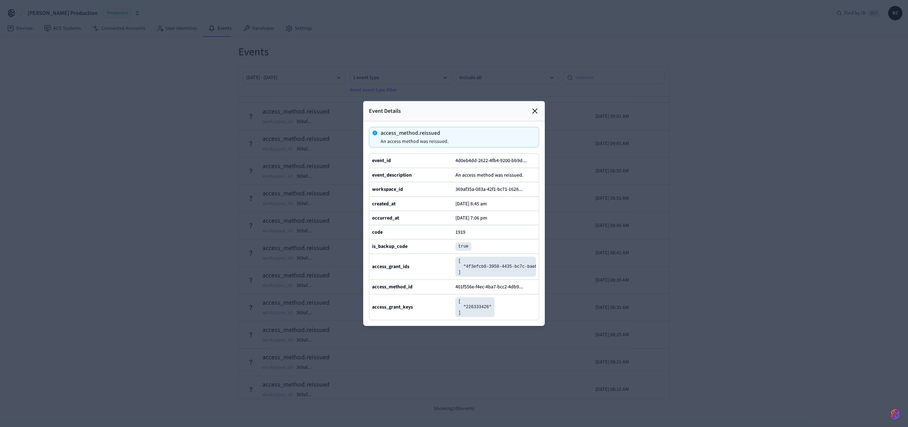
click at [535, 109] on icon at bounding box center [535, 111] width 4 height 4
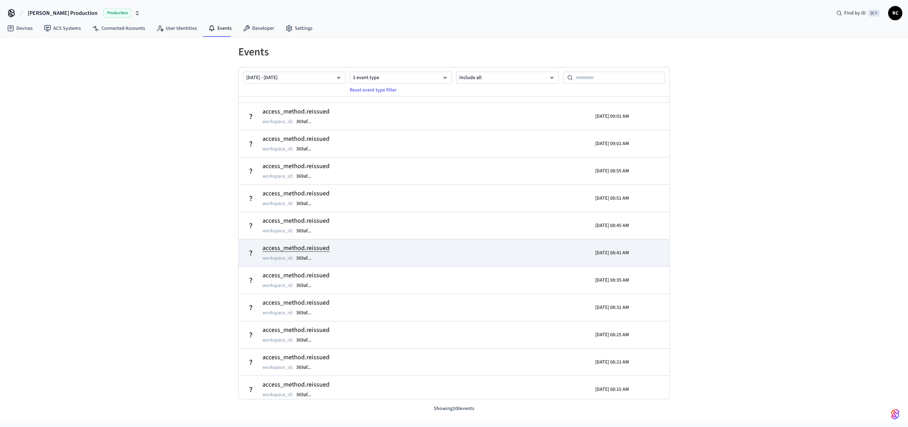
click at [376, 261] on td "access_method.reissued workspace_id : 369af ..." at bounding box center [384, 253] width 280 height 20
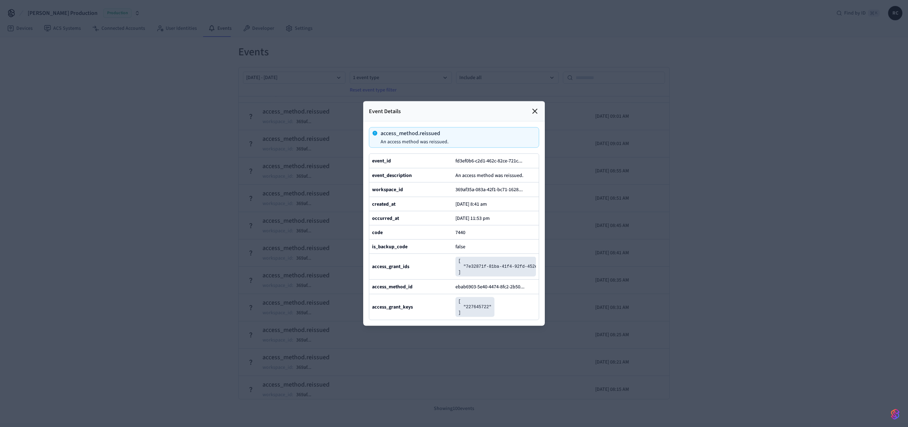
click at [538, 107] on icon at bounding box center [535, 111] width 9 height 9
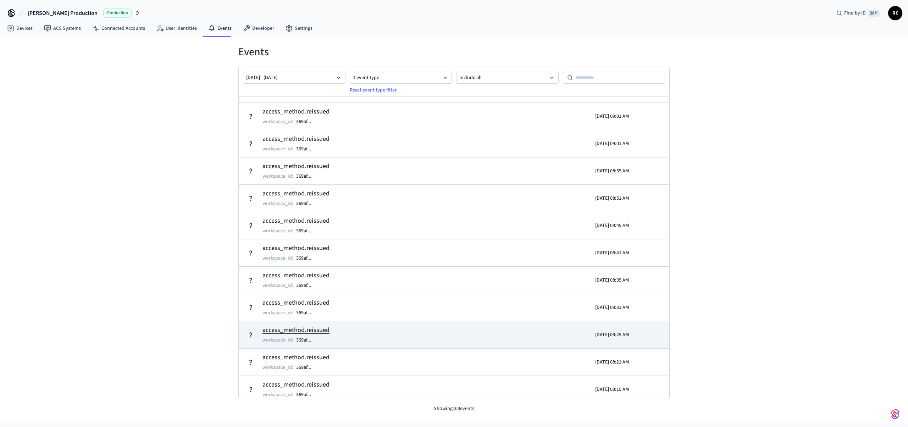
click at [413, 321] on tr "access_method.reissued workspace_id : 369af ... [DATE] 08:25 AM" at bounding box center [454, 334] width 431 height 27
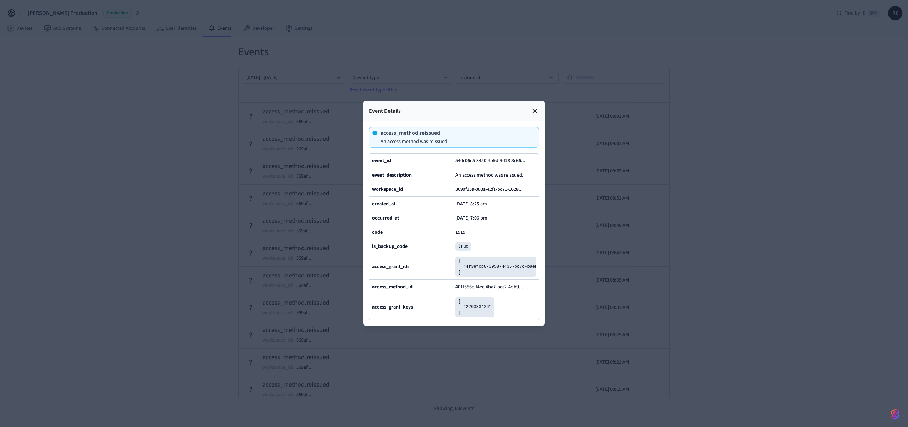
click at [531, 101] on div "Event Details" at bounding box center [454, 111] width 182 height 20
click at [533, 109] on icon at bounding box center [535, 111] width 4 height 4
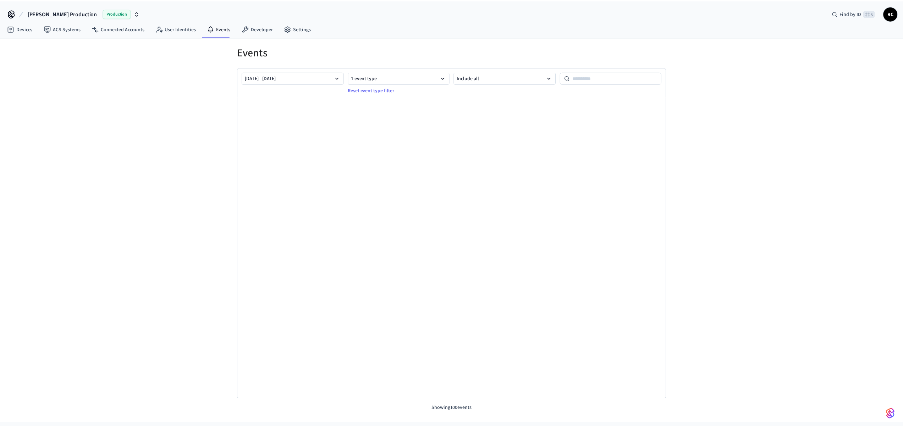
scroll to position [2452, 0]
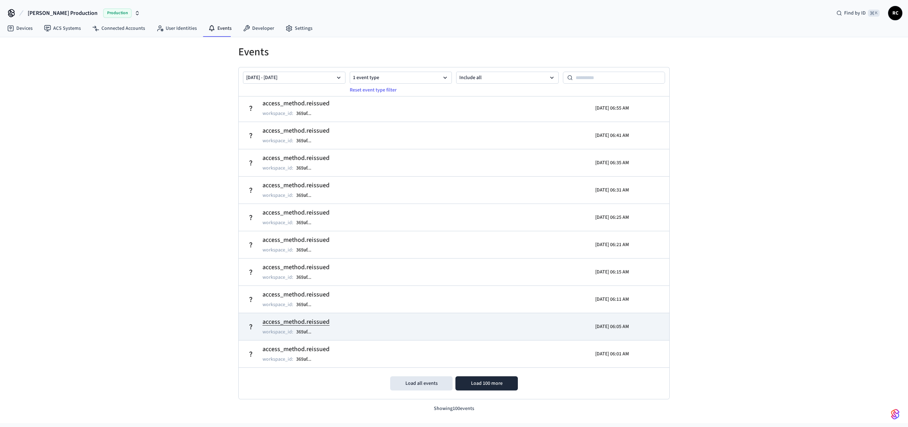
click at [445, 321] on td "access_method.reissued workspace_id : 369af ..." at bounding box center [384, 327] width 280 height 20
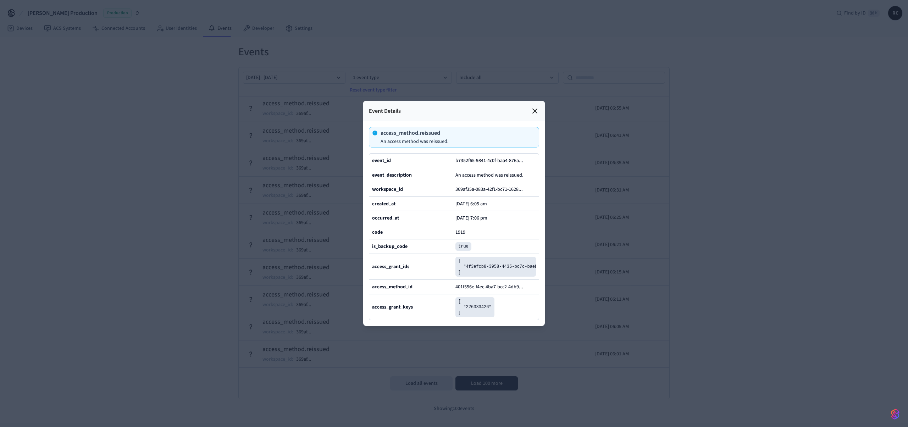
click at [537, 107] on icon at bounding box center [535, 111] width 9 height 9
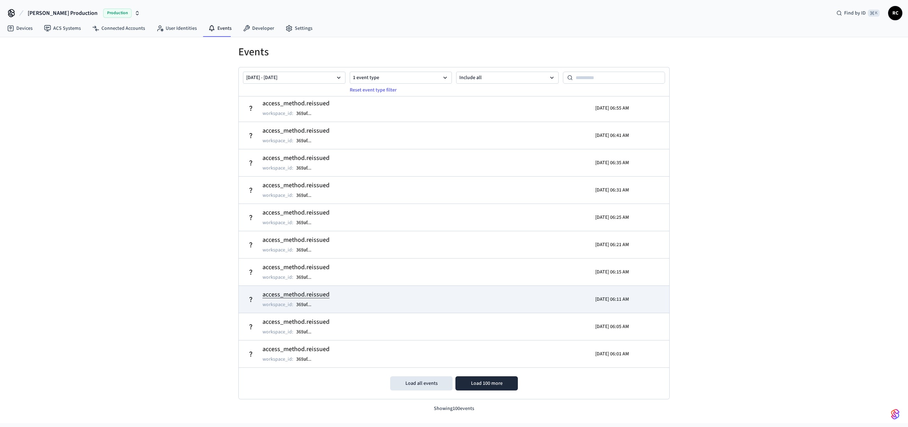
click at [364, 295] on td "access_method.reissued workspace_id : 369af ..." at bounding box center [384, 299] width 280 height 20
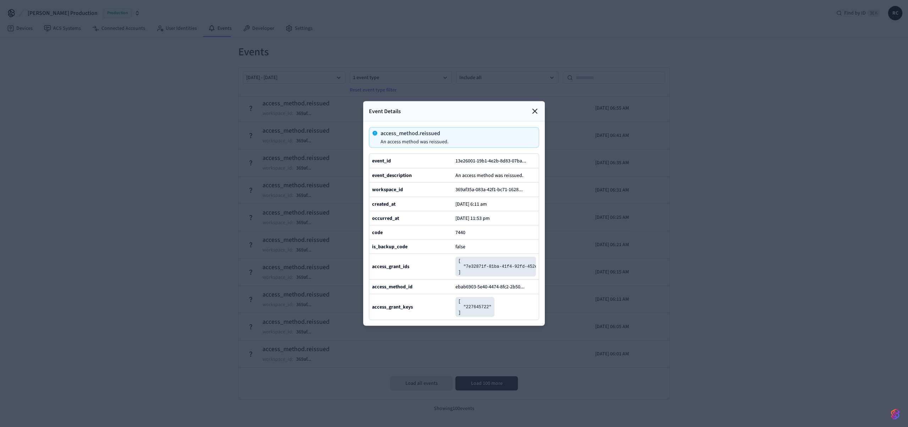
click at [532, 107] on icon at bounding box center [535, 111] width 9 height 9
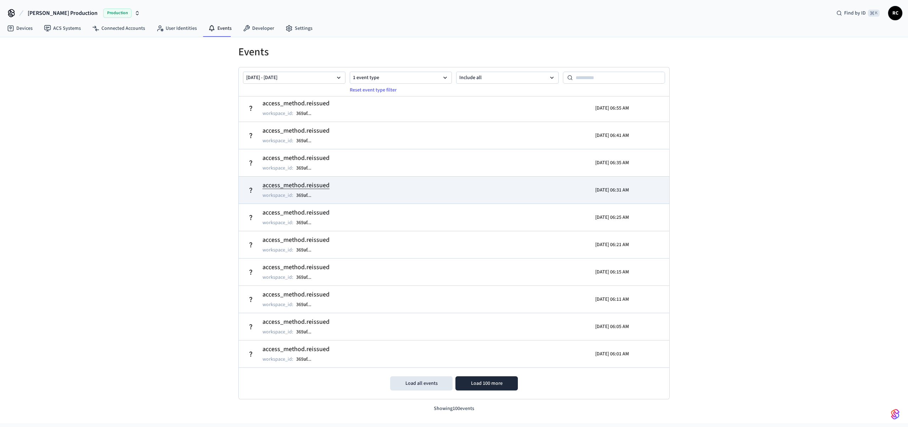
click at [372, 200] on tr "access_method.reissued workspace_id : 369af ... [DATE] 06:31 AM" at bounding box center [454, 189] width 431 height 27
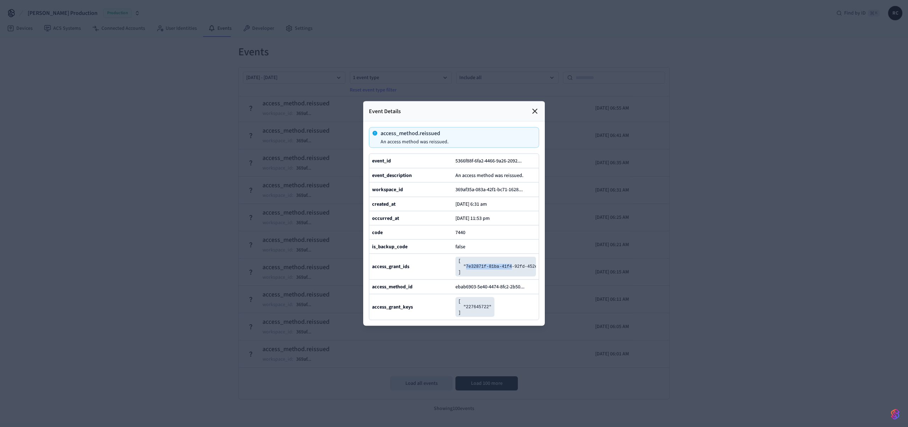
drag, startPoint x: 466, startPoint y: 278, endPoint x: 513, endPoint y: 277, distance: 46.5
click at [513, 277] on pre "[ "7e32871f-81ba-41f4-92fd-452e45184b28" ]" at bounding box center [495, 267] width 81 height 20
click at [153, 164] on div at bounding box center [454, 213] width 908 height 427
click at [479, 317] on pre "[ "227645722" ]" at bounding box center [474, 307] width 39 height 20
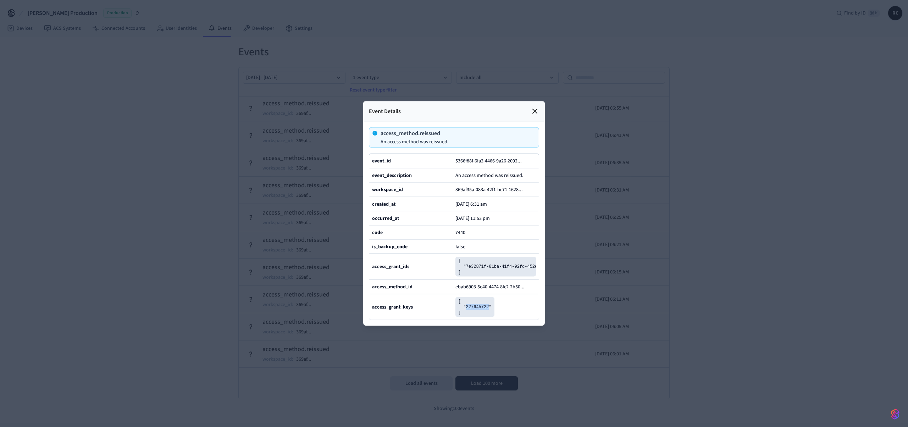
copy pre "227645722"
click at [535, 107] on icon at bounding box center [535, 111] width 9 height 9
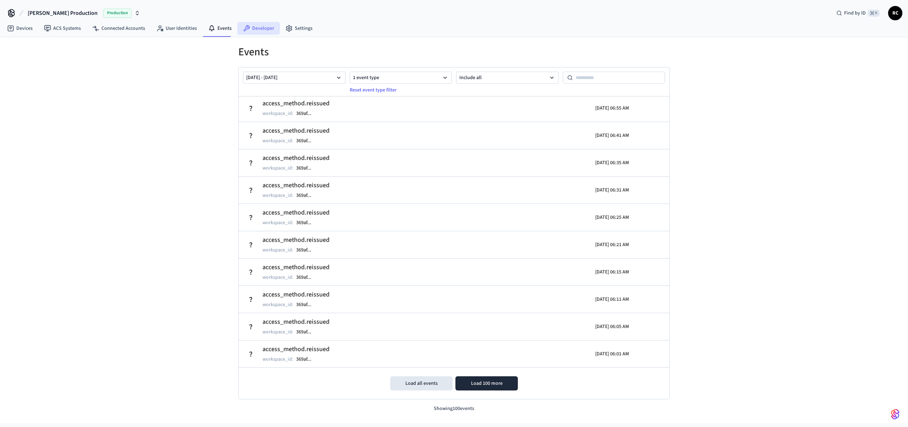
click at [253, 31] on link "Developer" at bounding box center [258, 28] width 43 height 13
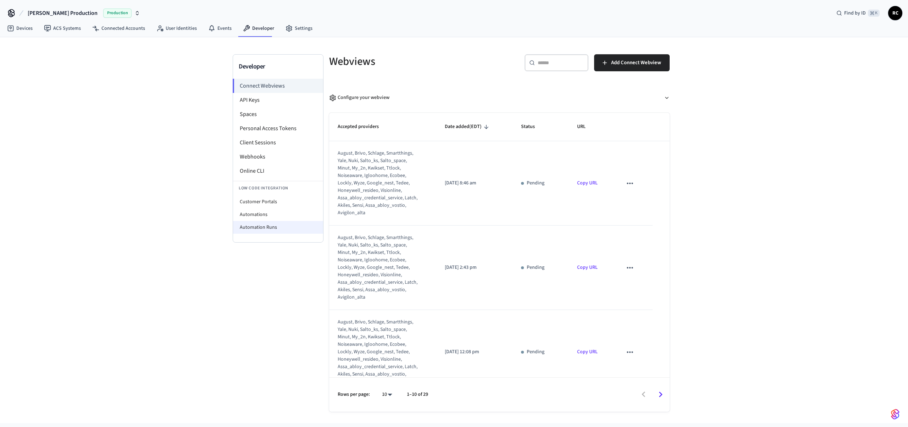
click at [260, 230] on li "Automation Runs" at bounding box center [278, 227] width 90 height 13
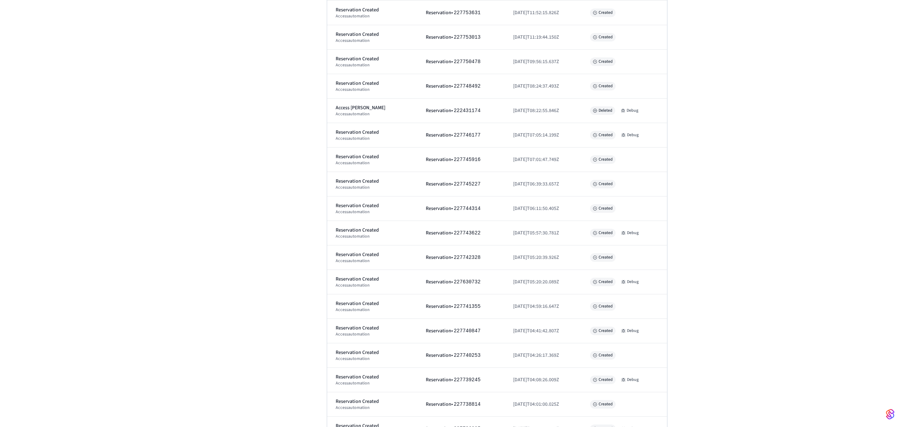
scroll to position [5972, 0]
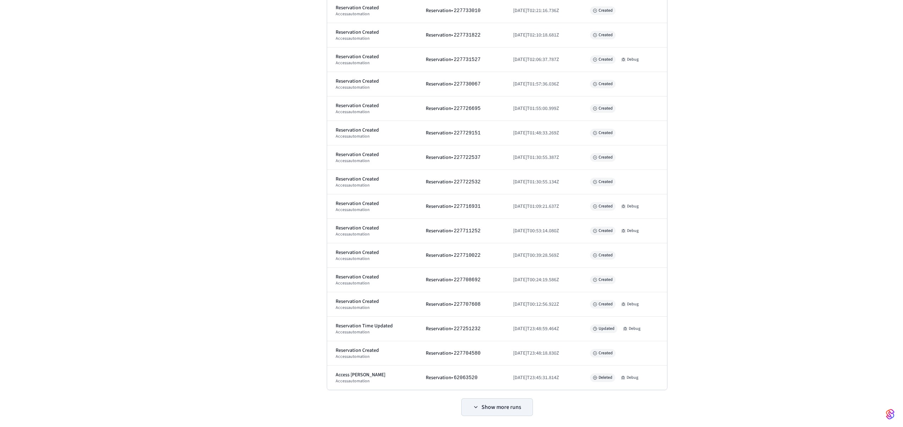
click at [508, 358] on button "Show more runs" at bounding box center [496, 407] width 71 height 17
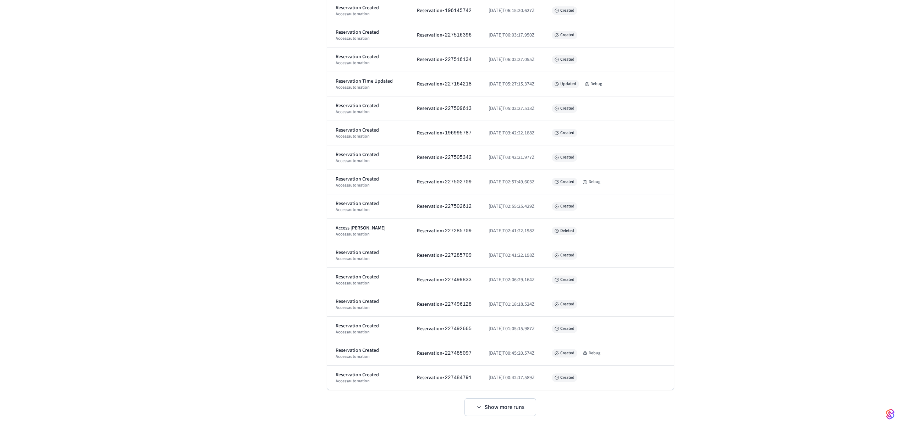
scroll to position [7600, 0]
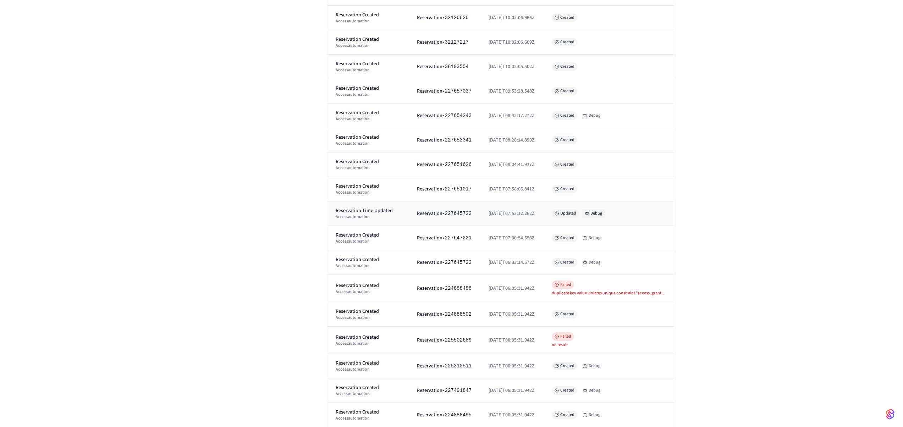
click at [599, 213] on button "Debug" at bounding box center [593, 213] width 23 height 9
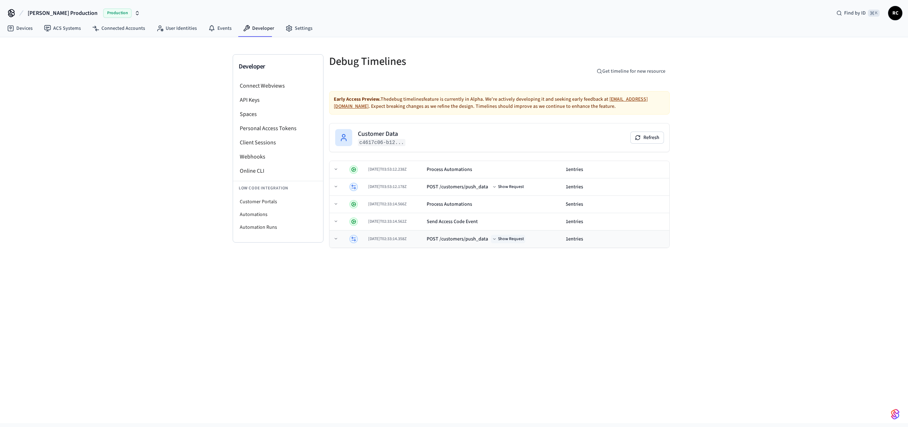
click at [515, 237] on button "Show Request" at bounding box center [508, 239] width 34 height 9
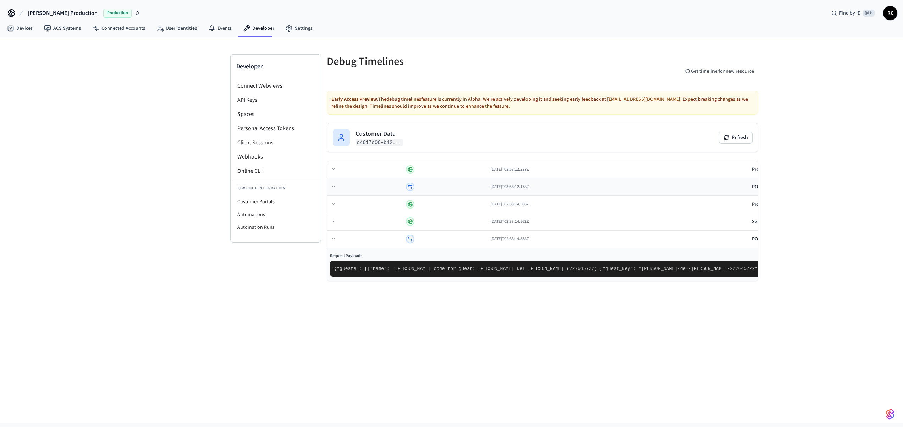
click at [816, 187] on button "Show Request" at bounding box center [833, 187] width 34 height 9
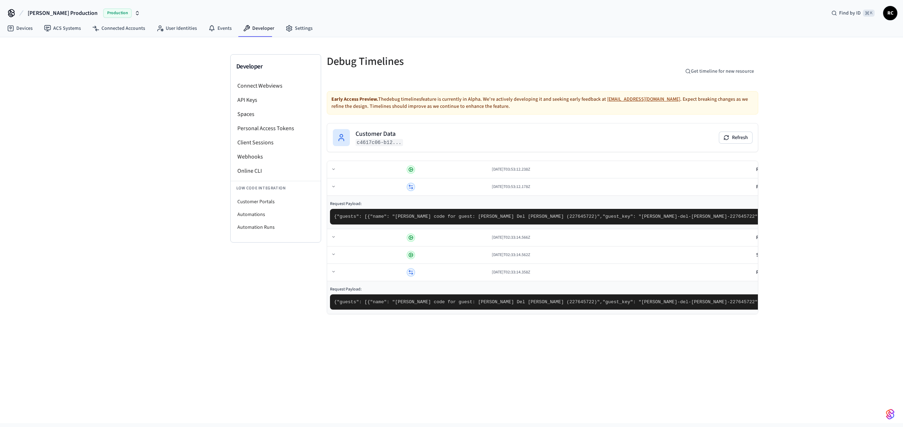
click at [784, 203] on div "Developer Connect Webviews API Keys Spaces Personal Access Tokens Client Sessio…" at bounding box center [451, 230] width 903 height 386
click at [756, 251] on div "Send Access Code Event" at bounding box center [781, 254] width 51 height 7
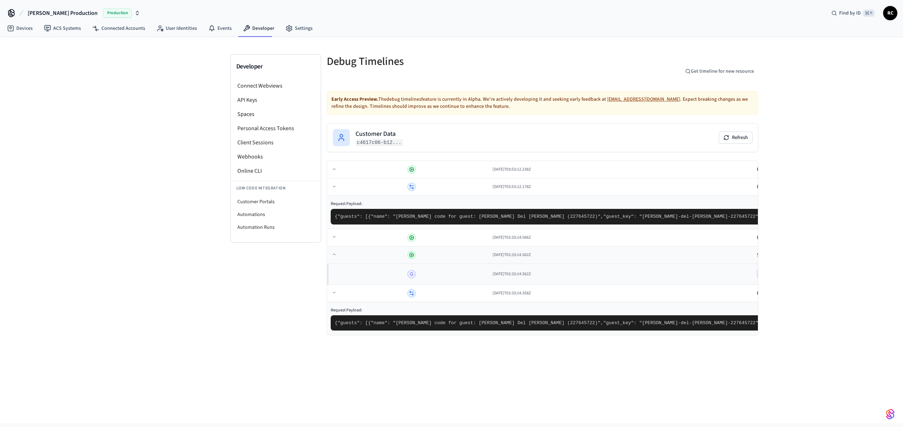
scroll to position [0, 0]
click at [757, 186] on div "POST /customers/push_data" at bounding box center [787, 186] width 61 height 7
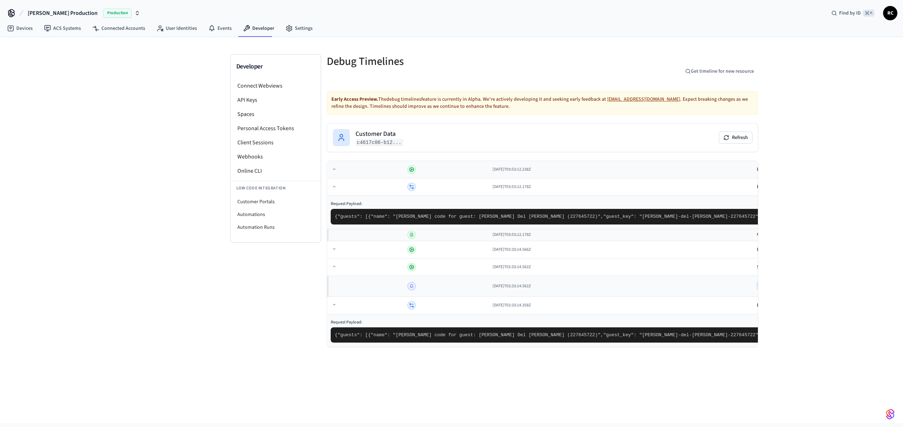
click at [757, 166] on div "Process Automations" at bounding box center [779, 169] width 45 height 7
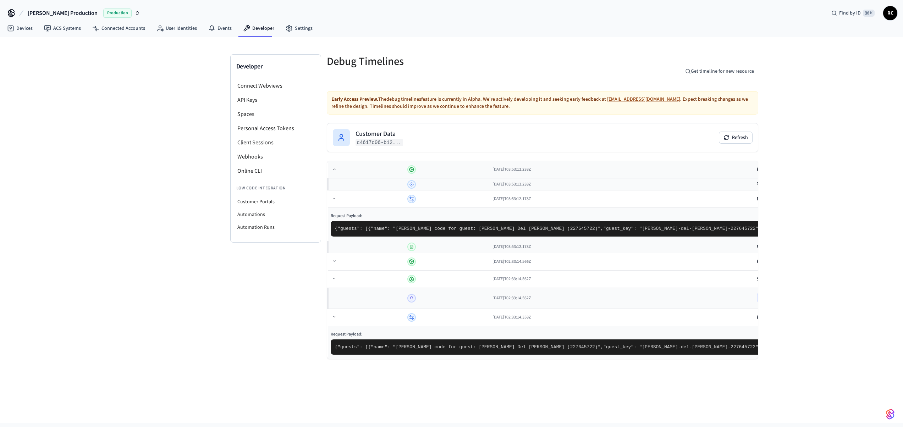
scroll to position [220, 0]
click at [713, 193] on div "Developer Connect Webviews API Keys Spaces Personal Access Tokens Client Sessio…" at bounding box center [451, 230] width 903 height 386
click at [31, 36] on nav "Devices ACS Systems Connected Accounts User Identities Events Developer Settings" at bounding box center [159, 29] width 317 height 16
click at [36, 25] on link "Devices" at bounding box center [19, 28] width 37 height 13
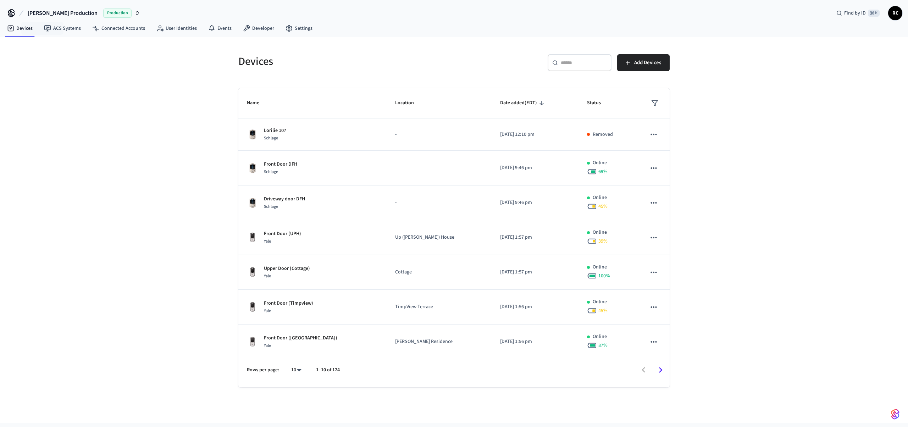
click at [97, 132] on div "Devices ​ ​ Add Devices Name Location Date added (EDT) Status Lorilie 107 Schla…" at bounding box center [454, 230] width 908 height 386
